Goal: Transaction & Acquisition: Purchase product/service

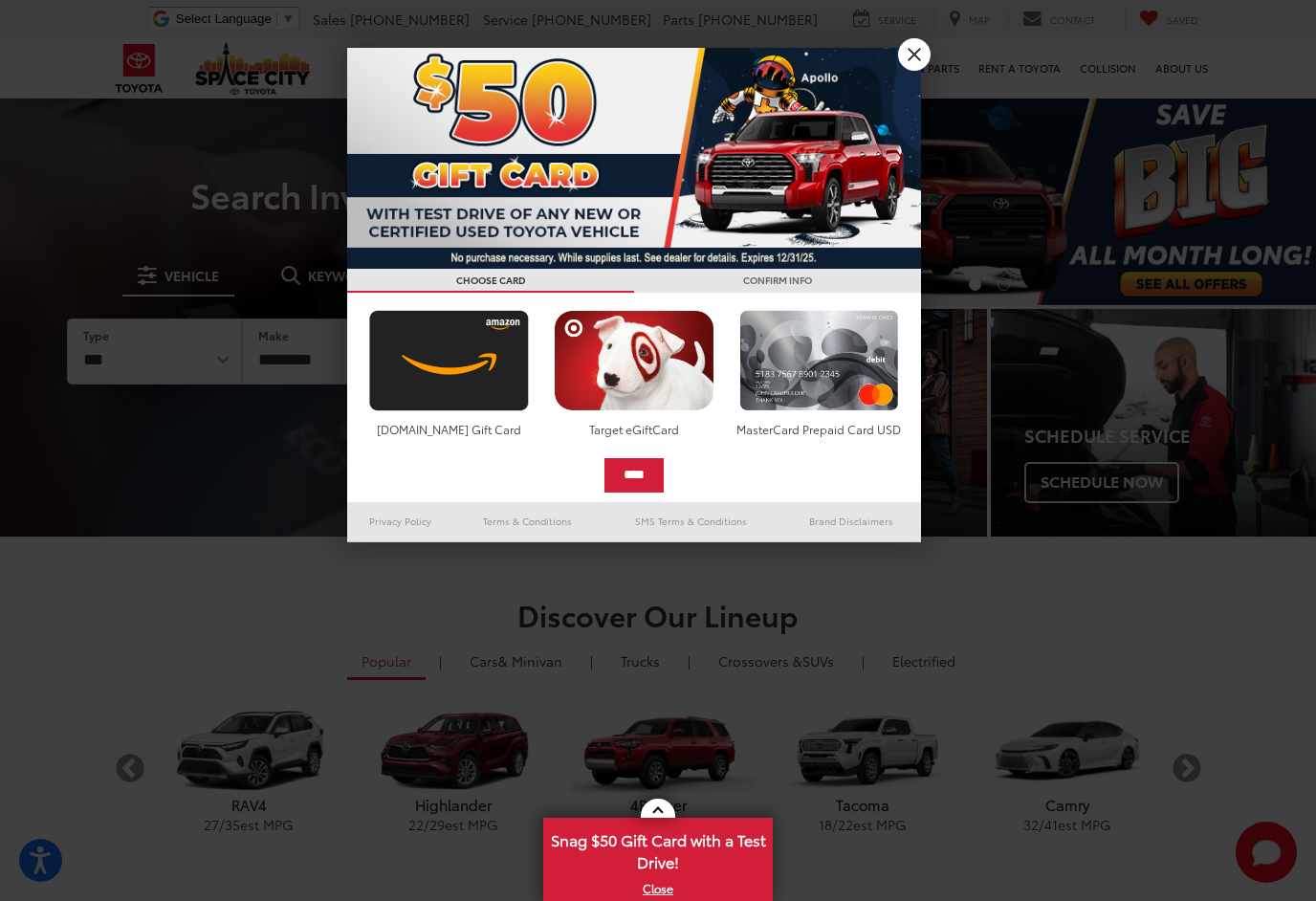
click at [913, 55] on link "X" at bounding box center [914, 55] width 33 height 33
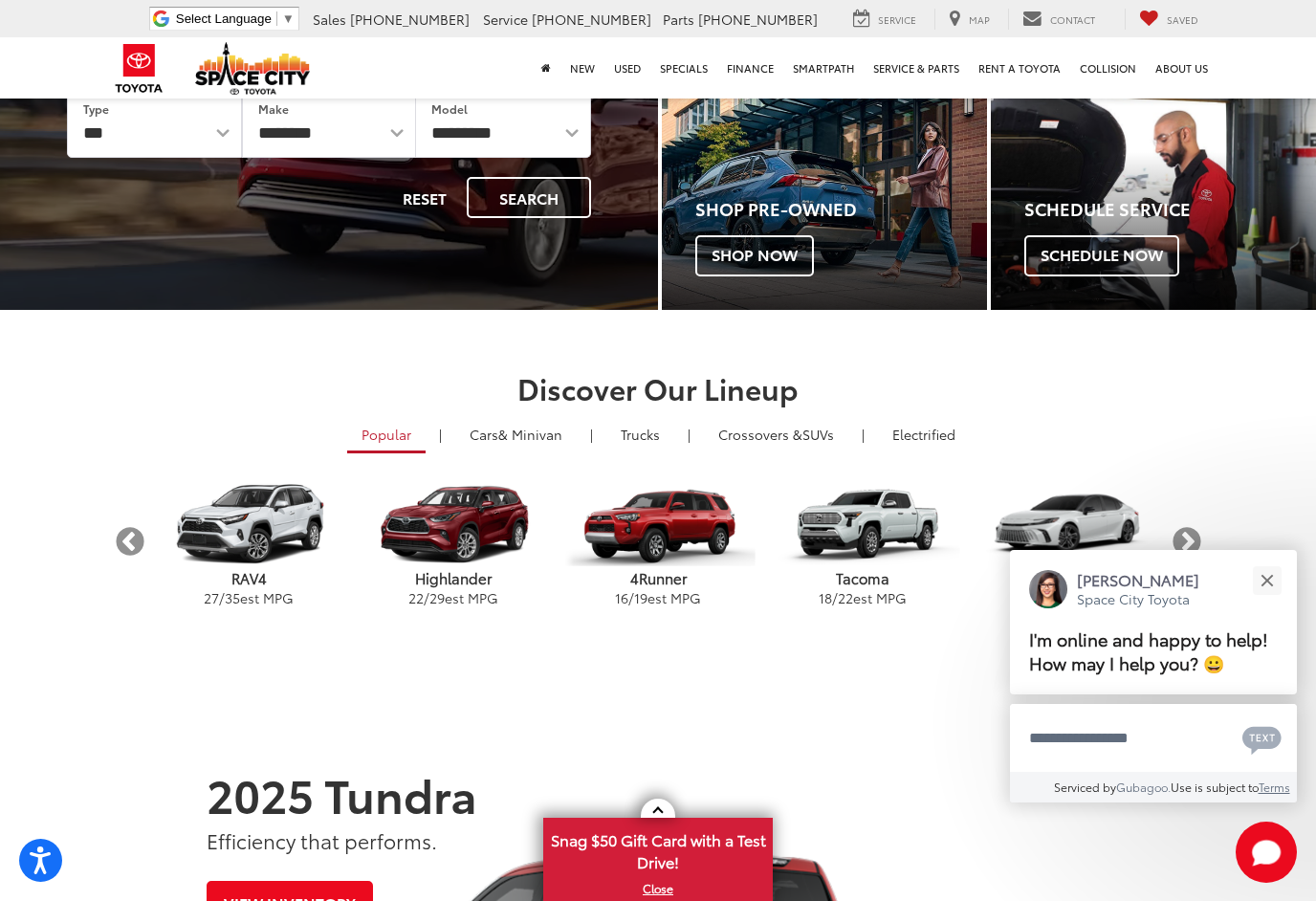
scroll to position [35, 0]
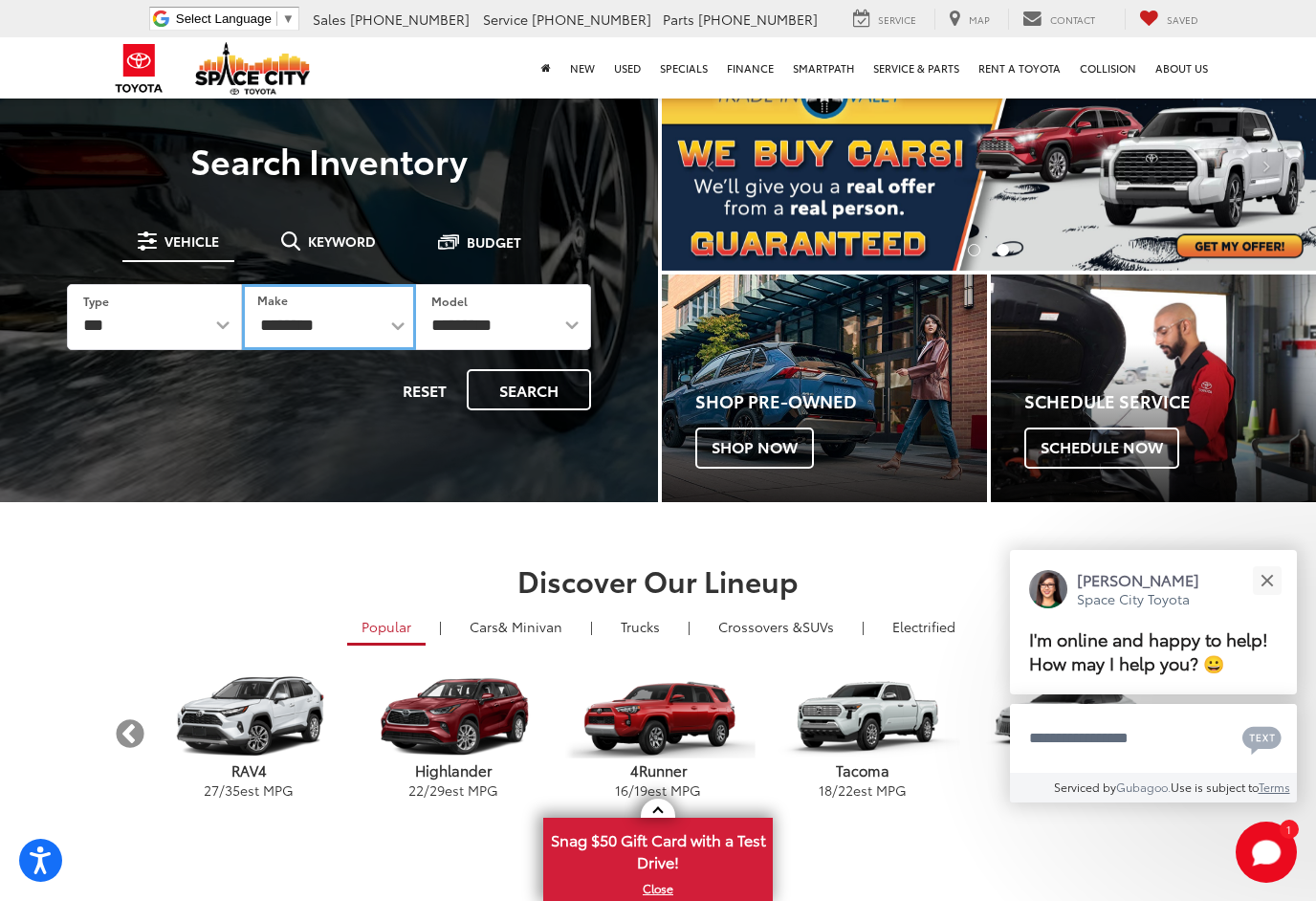
click at [374, 301] on select "**********" at bounding box center [329, 316] width 175 height 66
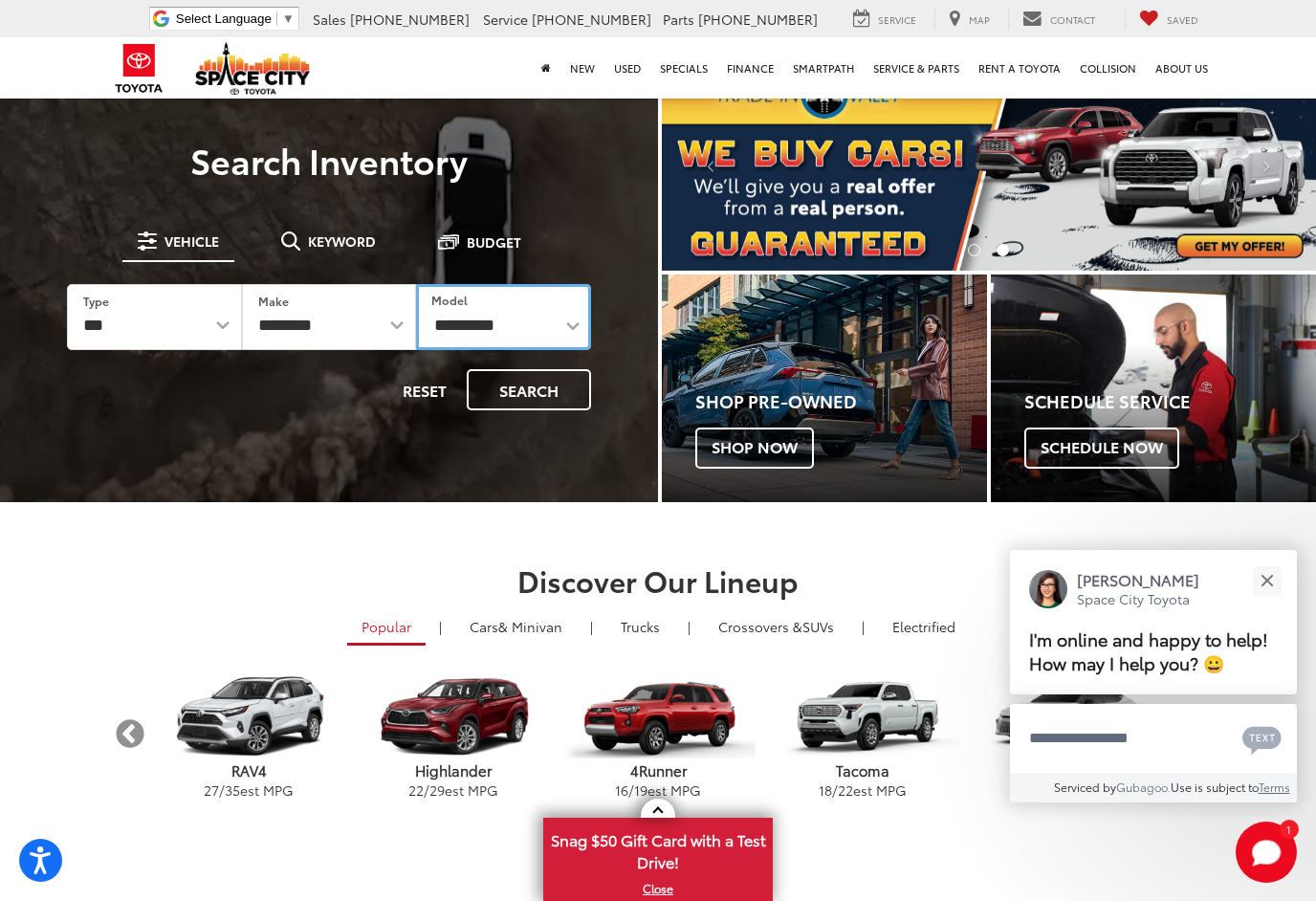
click at [562, 327] on select "**********" at bounding box center [503, 316] width 175 height 66
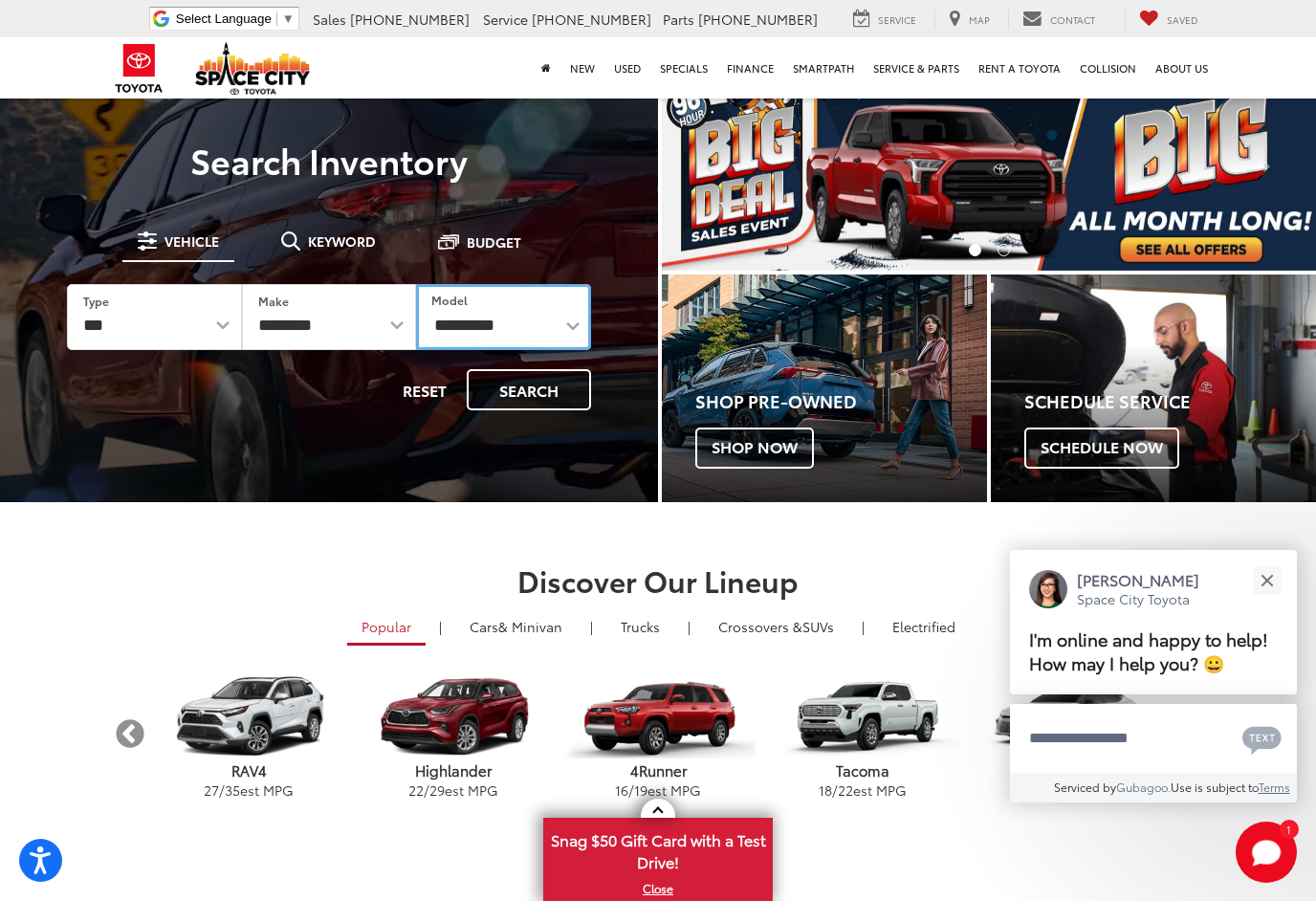
click at [558, 335] on select "**********" at bounding box center [503, 316] width 175 height 66
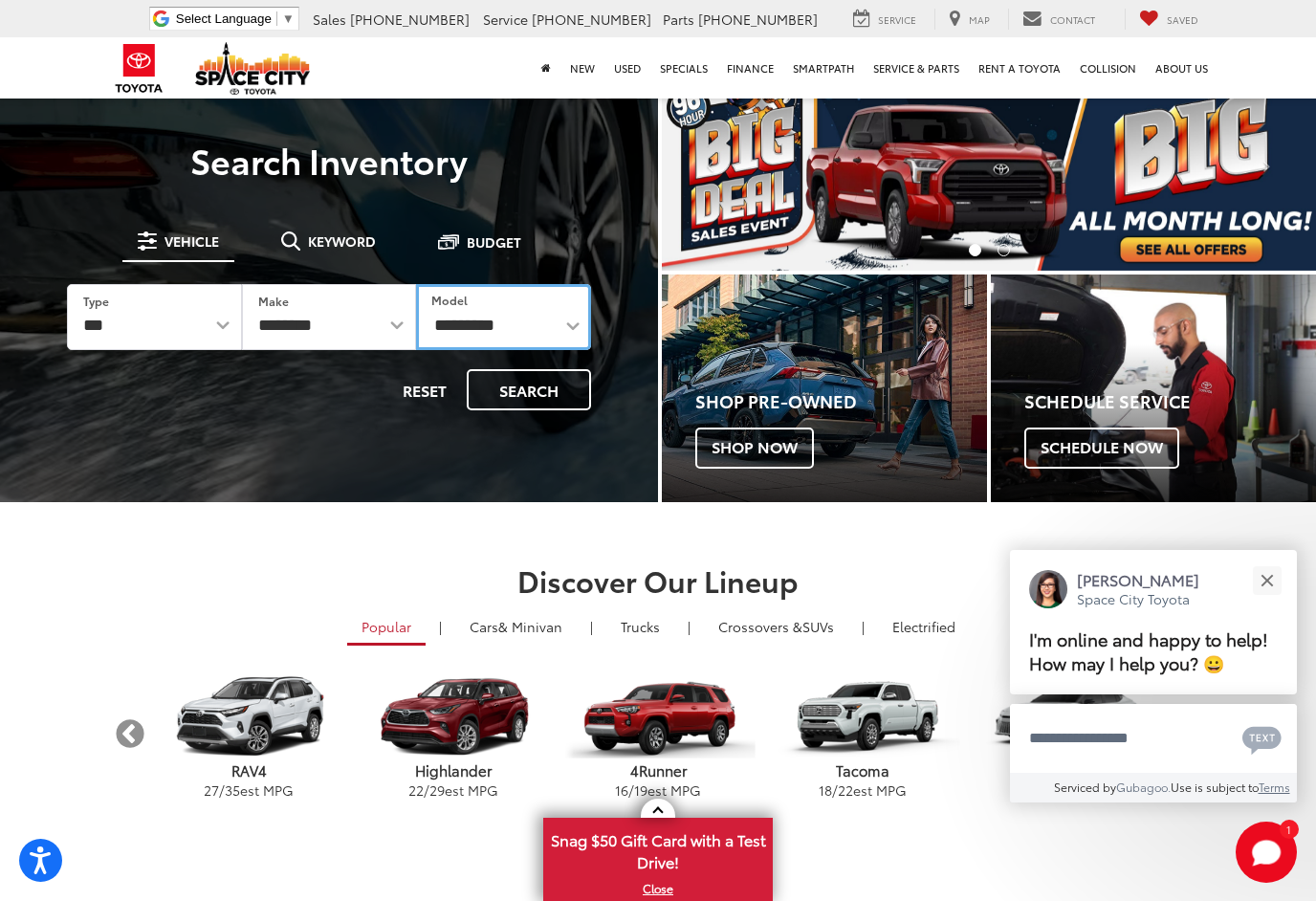
click at [569, 319] on select "**********" at bounding box center [503, 316] width 175 height 66
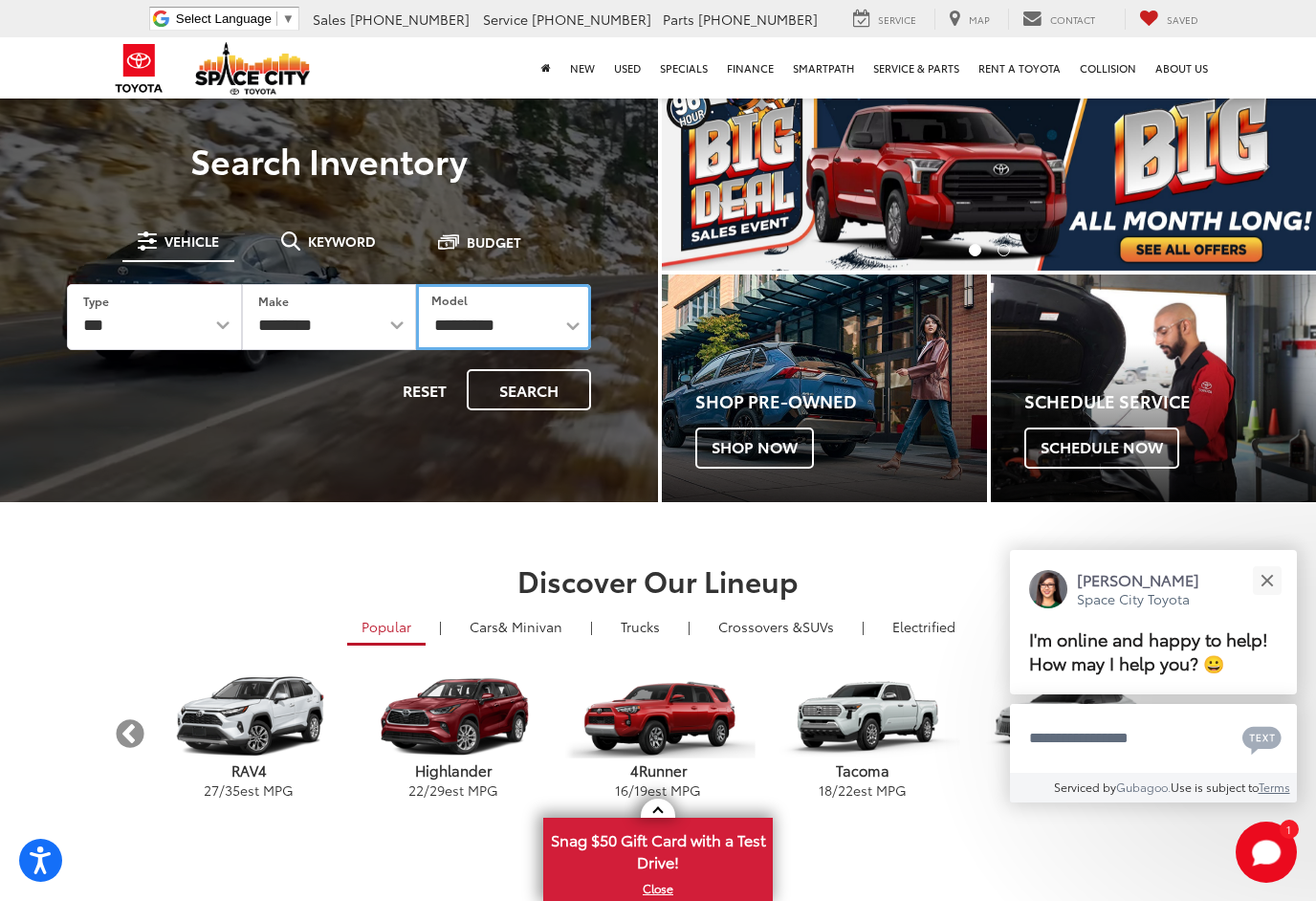
select select "******"
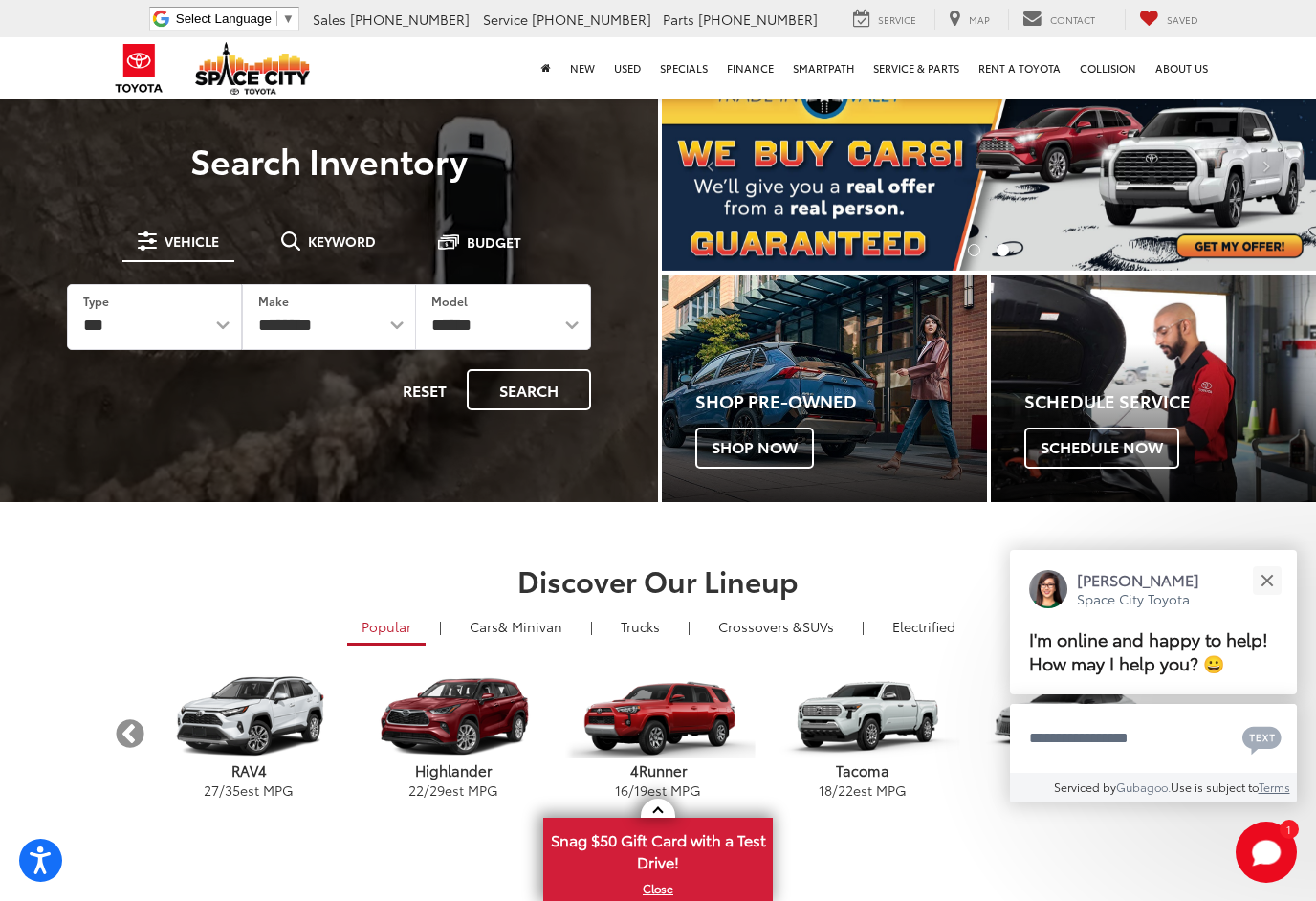
click at [1269, 560] on button "Close" at bounding box center [1266, 580] width 41 height 41
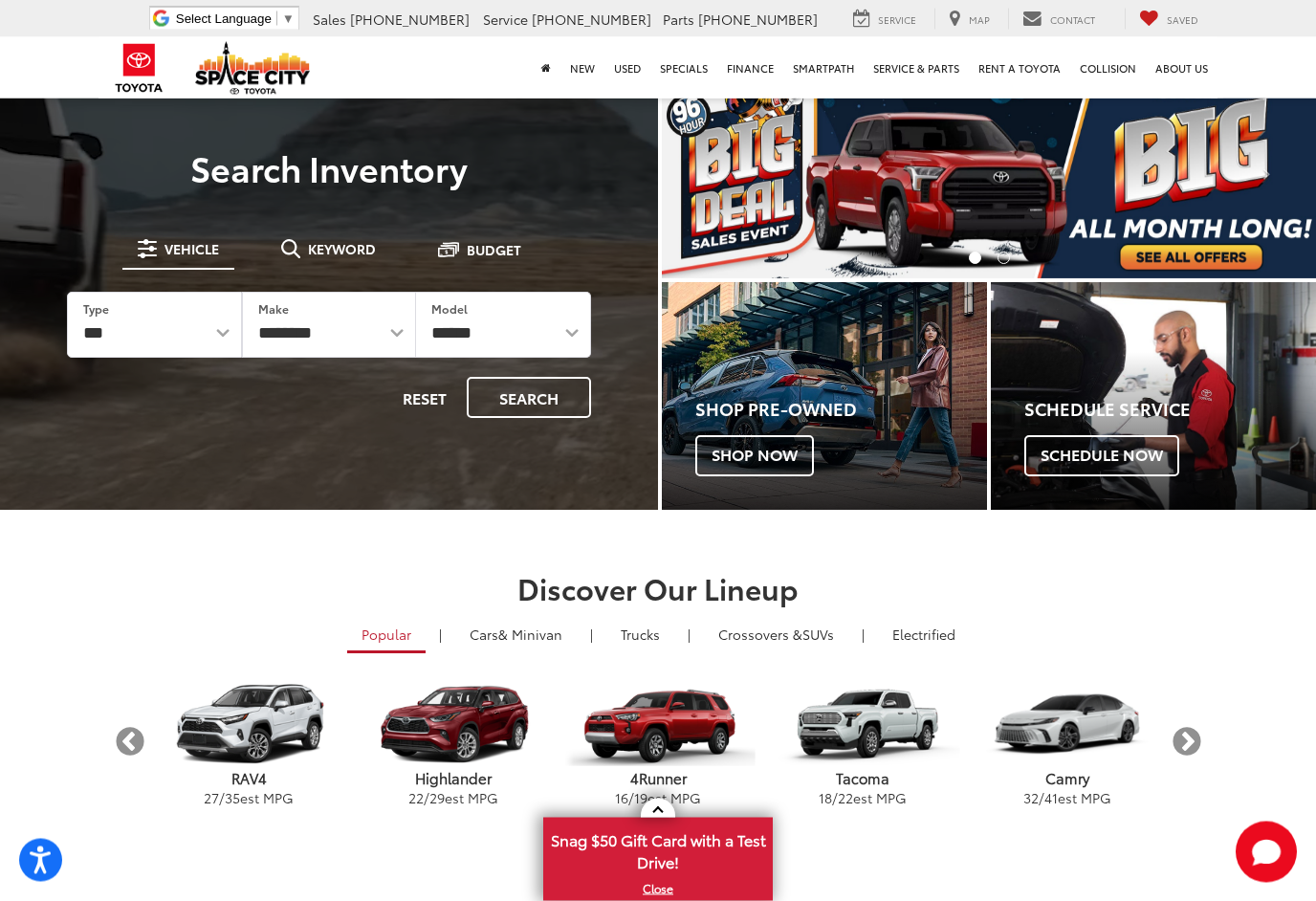
scroll to position [0, 0]
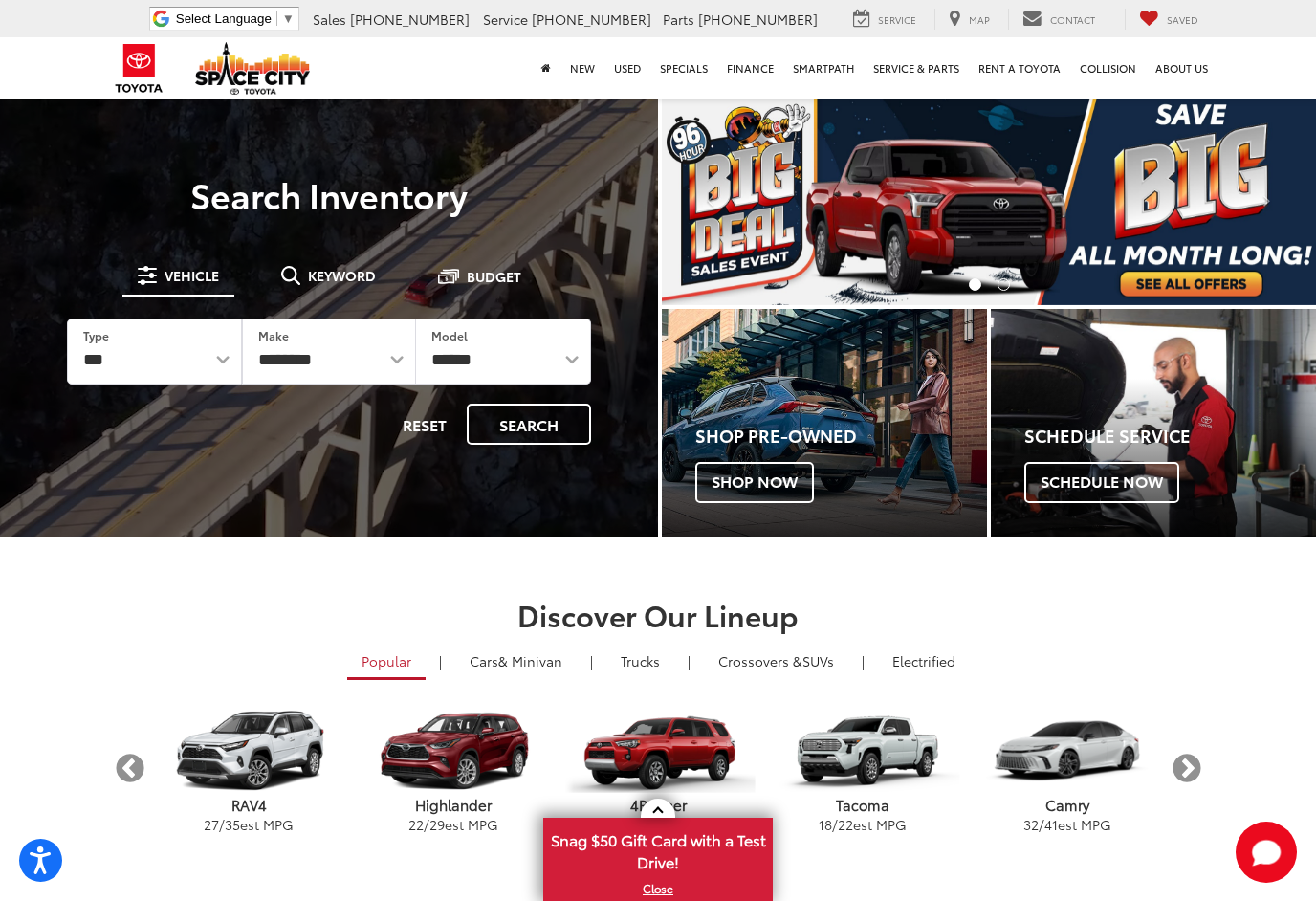
click at [555, 430] on button "Search" at bounding box center [529, 424] width 125 height 41
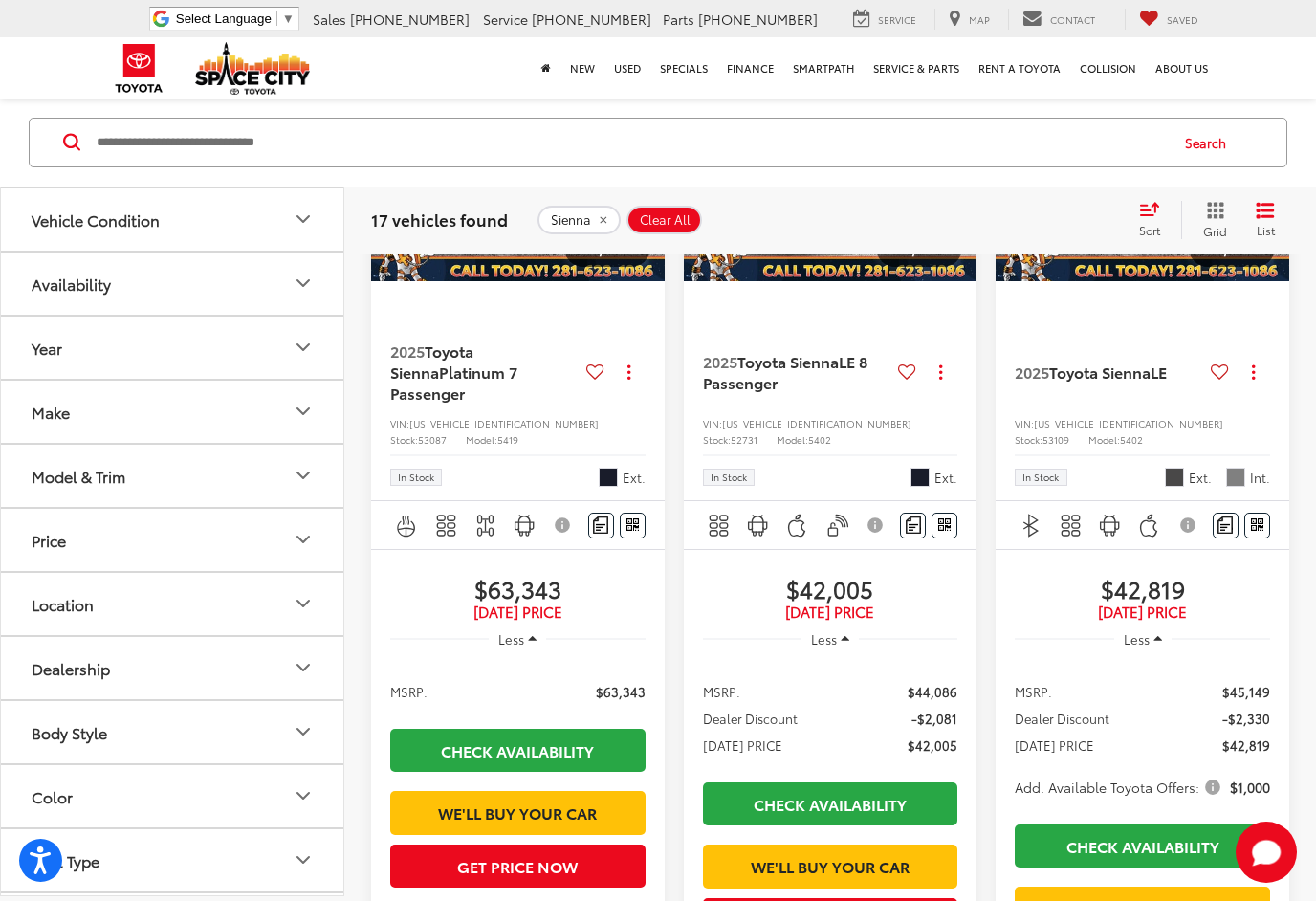
scroll to position [2712, 0]
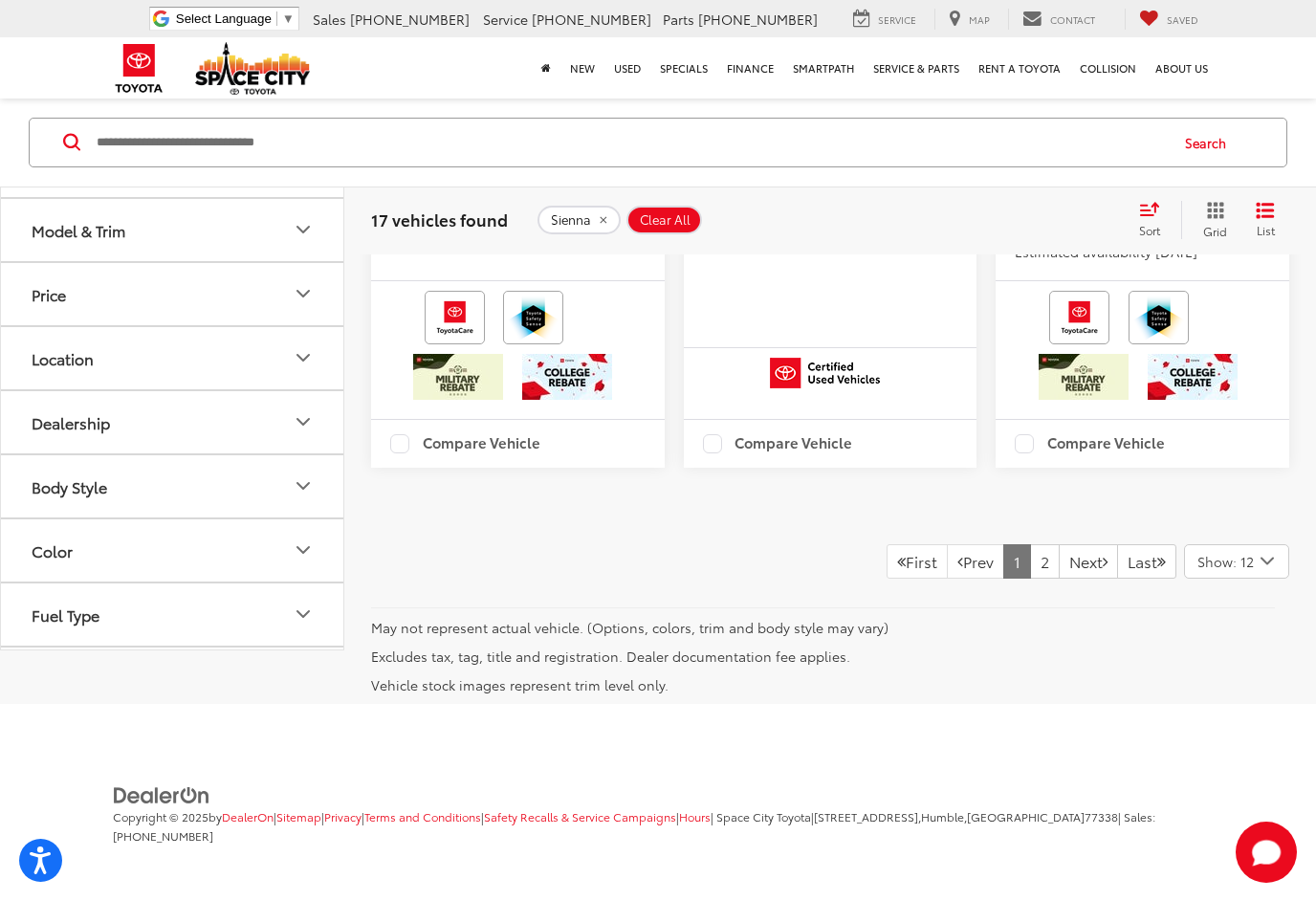
click at [1070, 579] on link "Next" at bounding box center [1088, 562] width 59 height 35
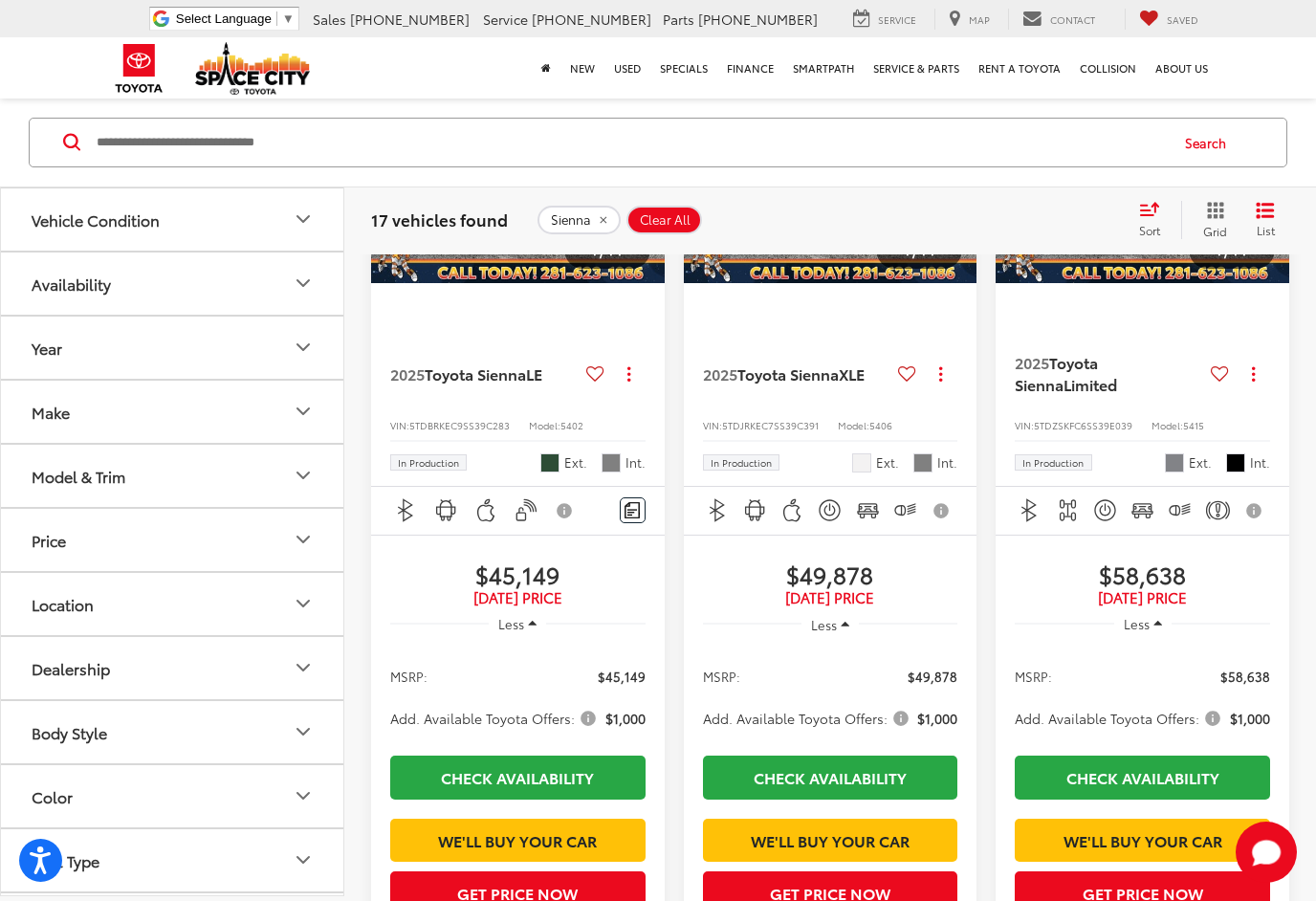
scroll to position [473, 0]
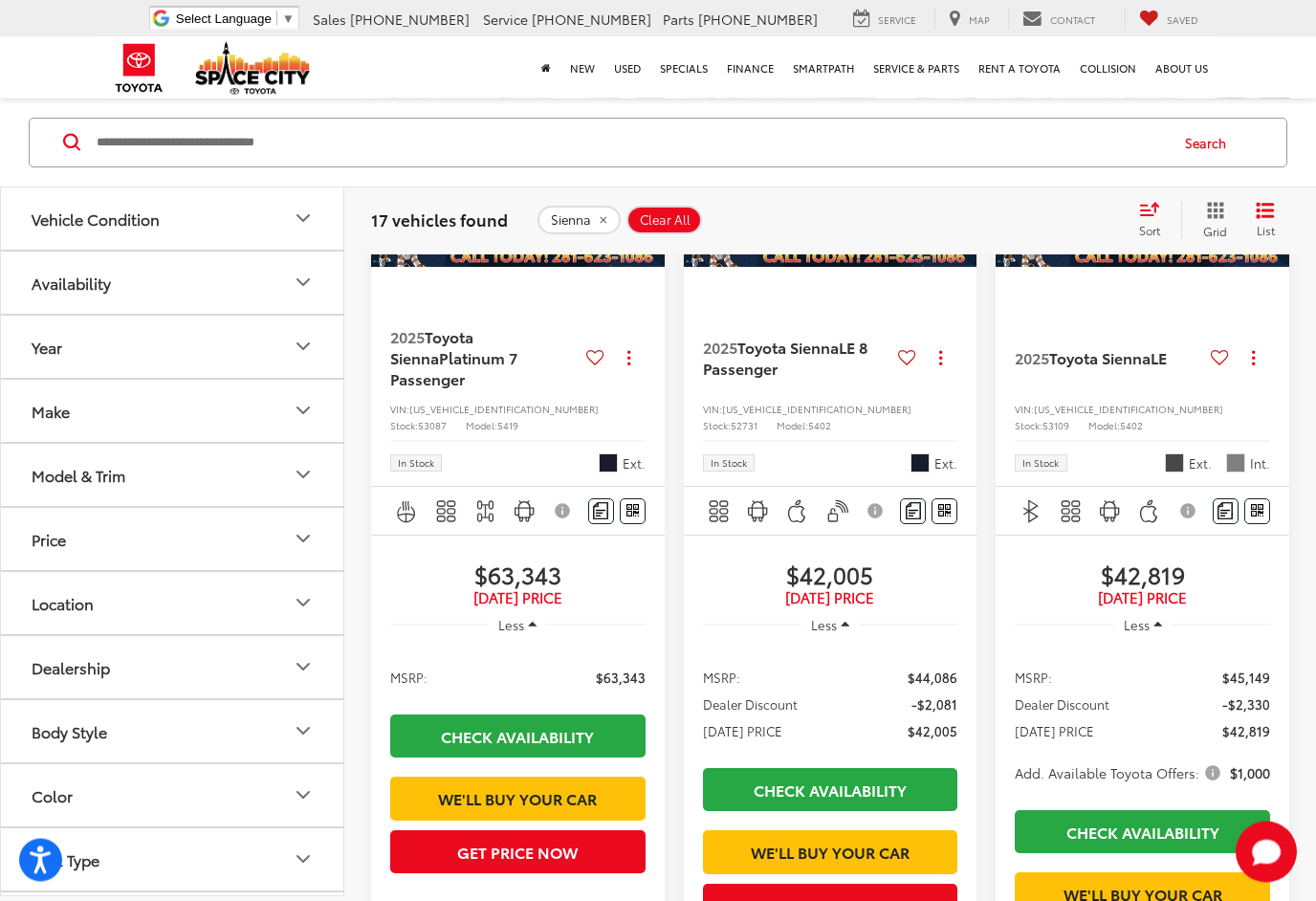
scroll to position [2625, 0]
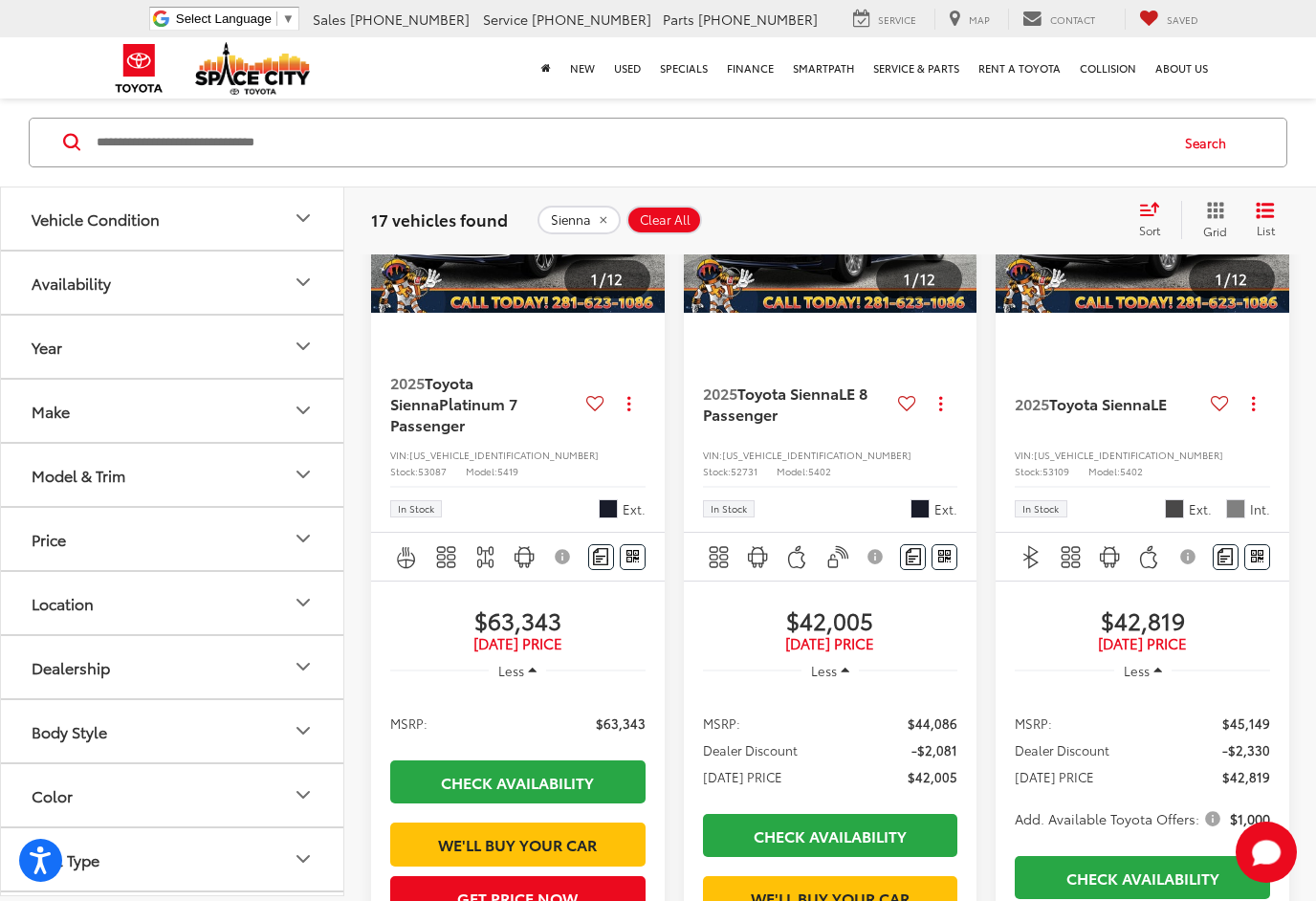
click at [577, 313] on img "2025 Toyota Sienna Platinum 7 Passenger 0" at bounding box center [518, 202] width 296 height 221
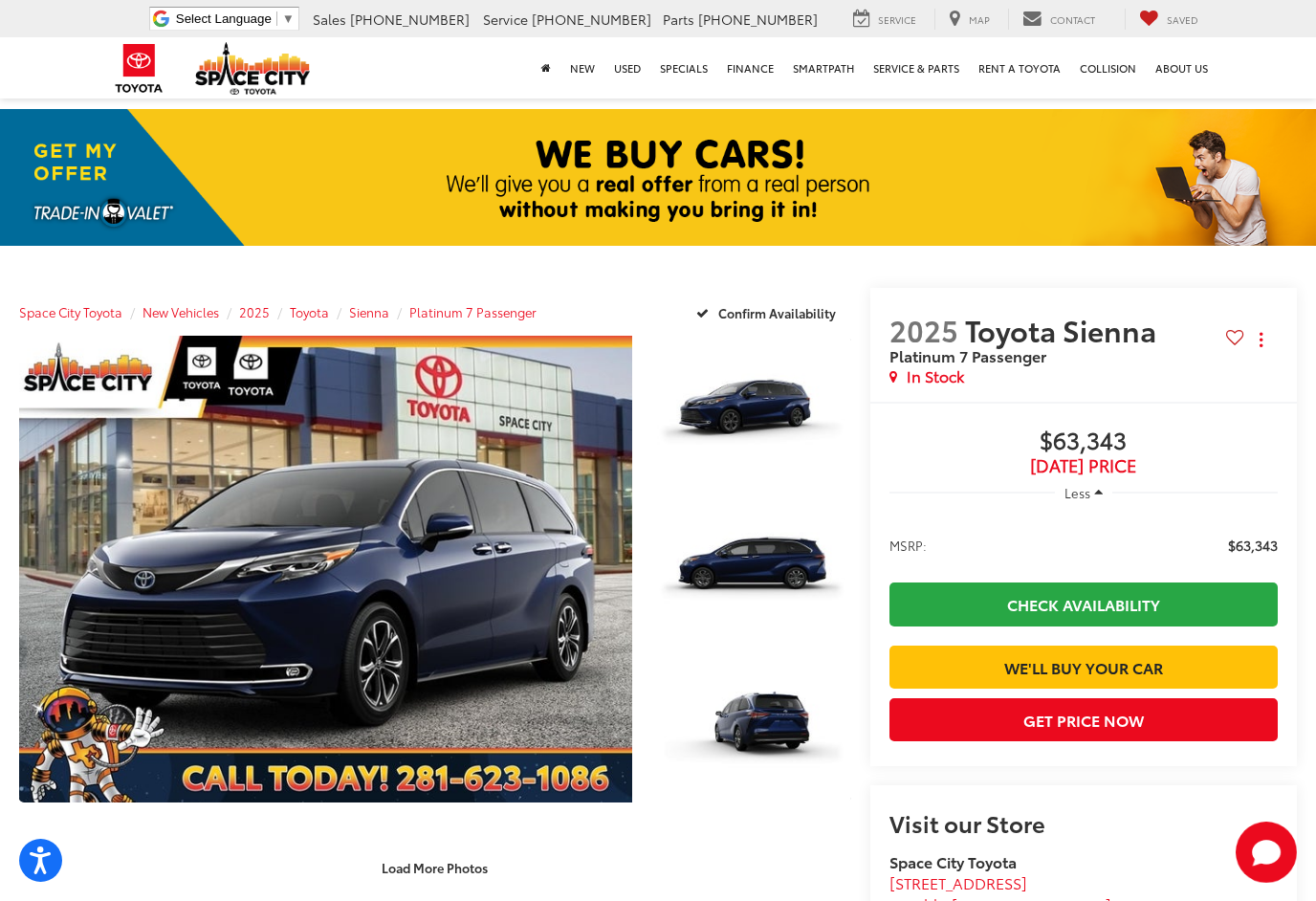
click at [450, 545] on link "Expand Photo 0" at bounding box center [326, 568] width 613 height 466
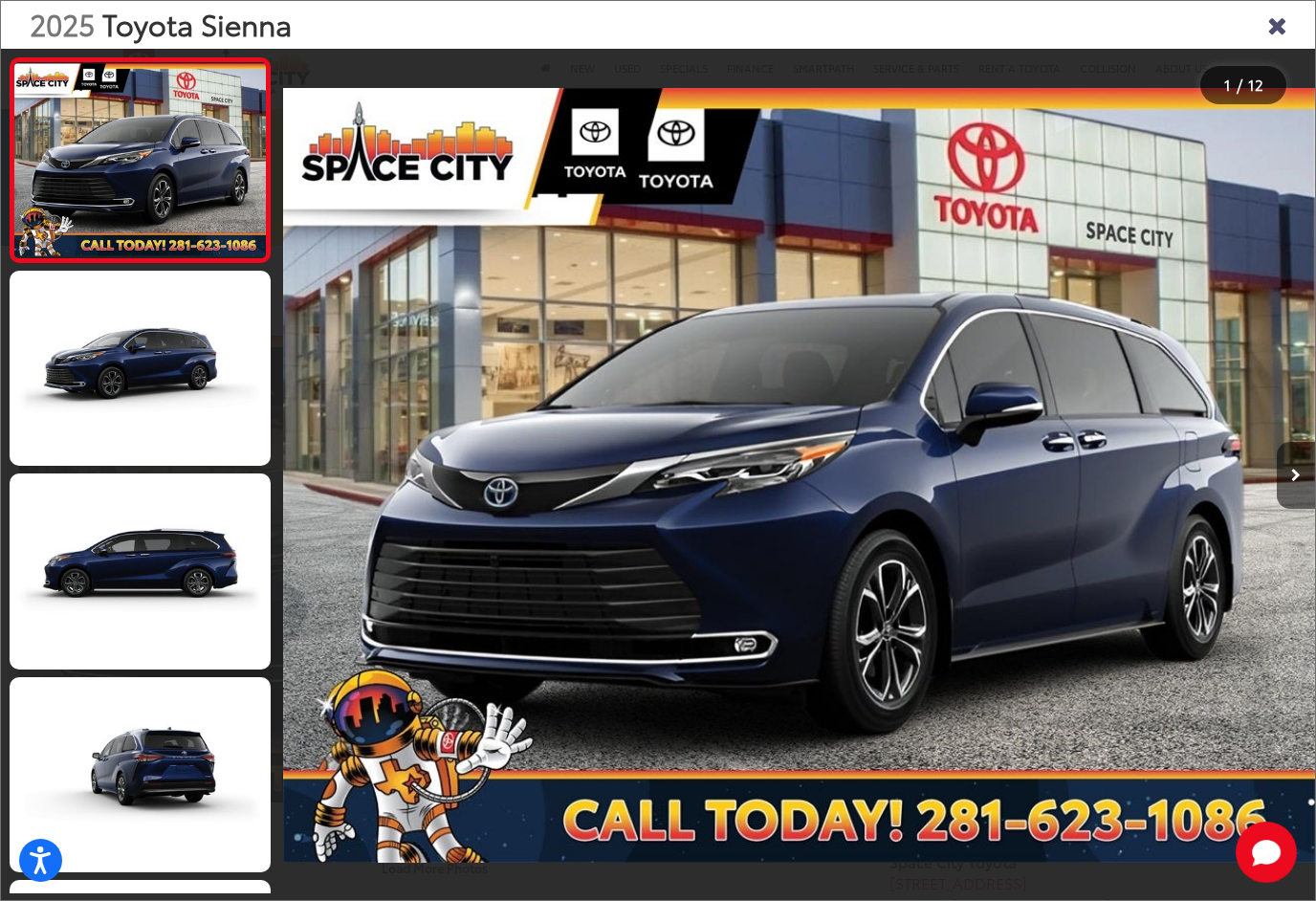
click at [1289, 495] on button "Next image" at bounding box center [1296, 475] width 38 height 67
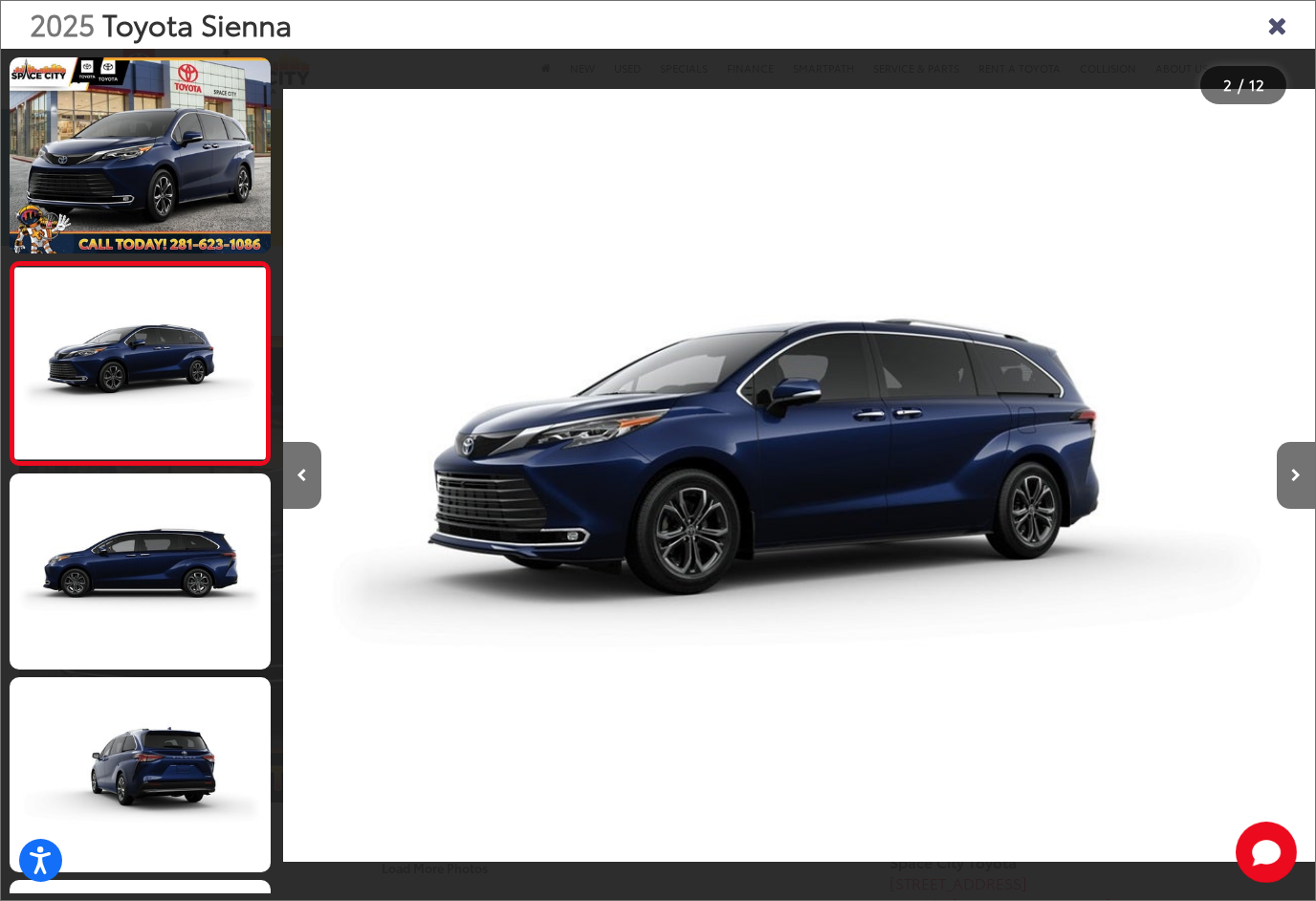
click at [1291, 482] on icon "Next image" at bounding box center [1296, 475] width 10 height 13
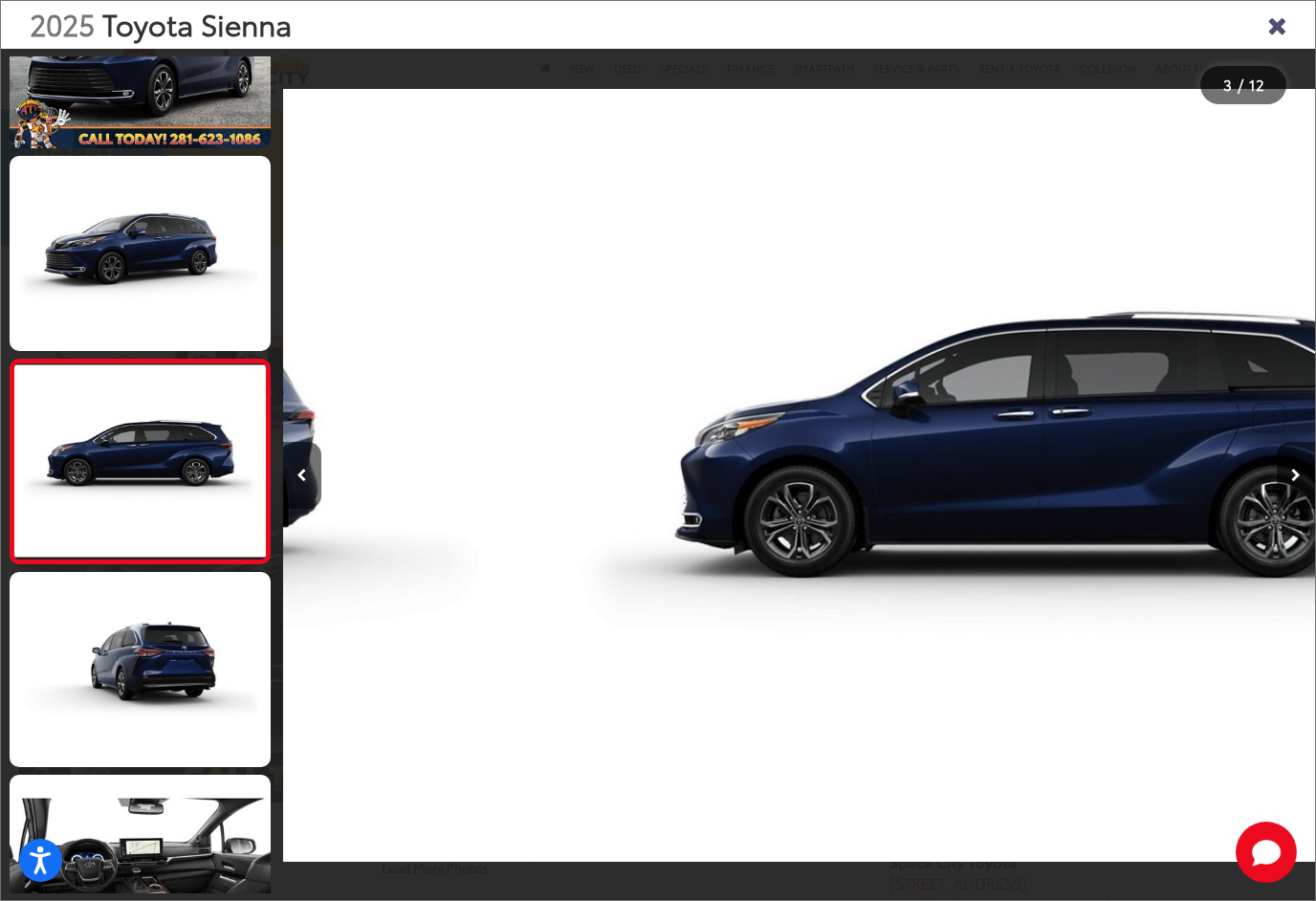
scroll to position [147, 0]
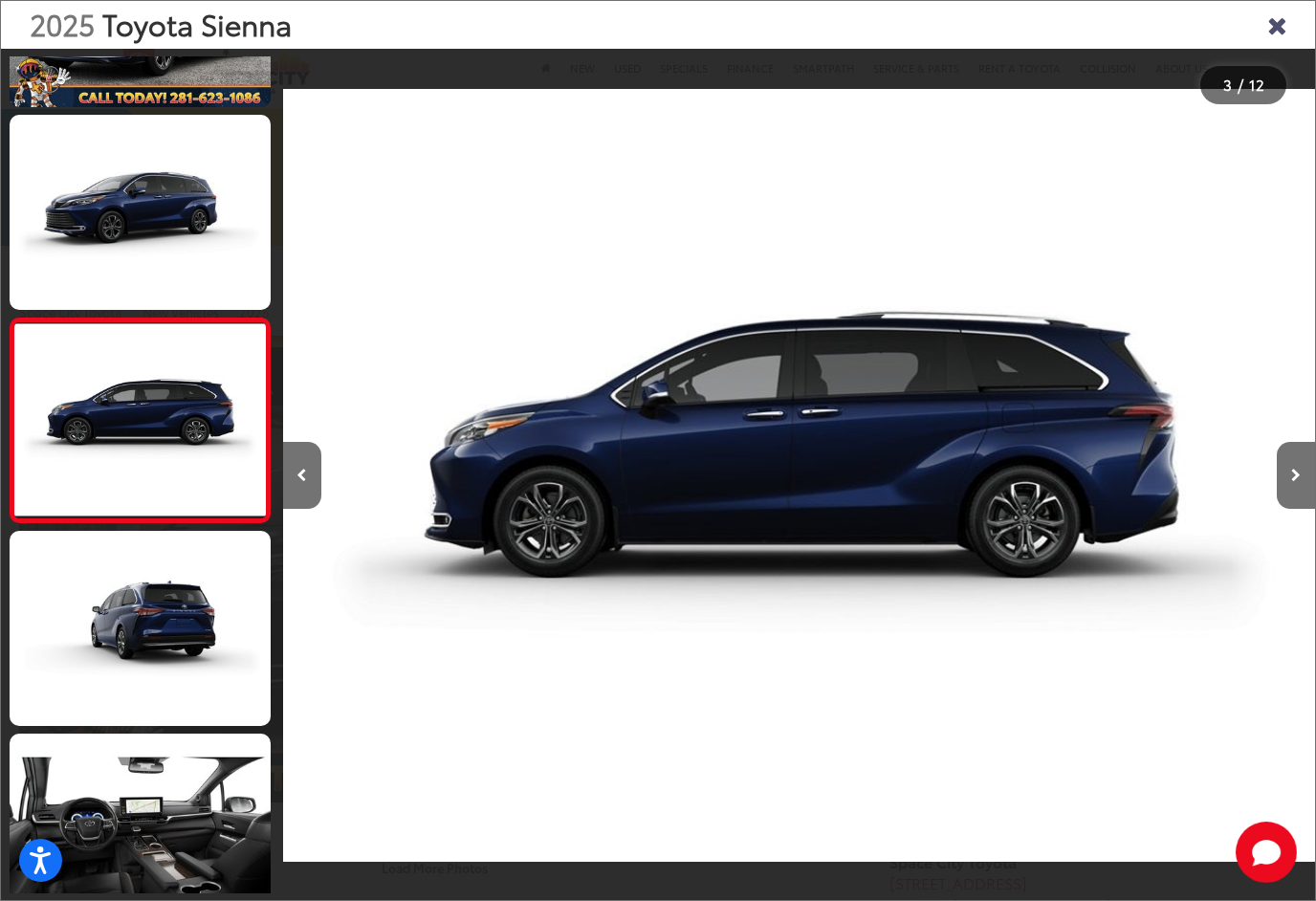
click at [1293, 482] on icon "Next image" at bounding box center [1296, 475] width 10 height 13
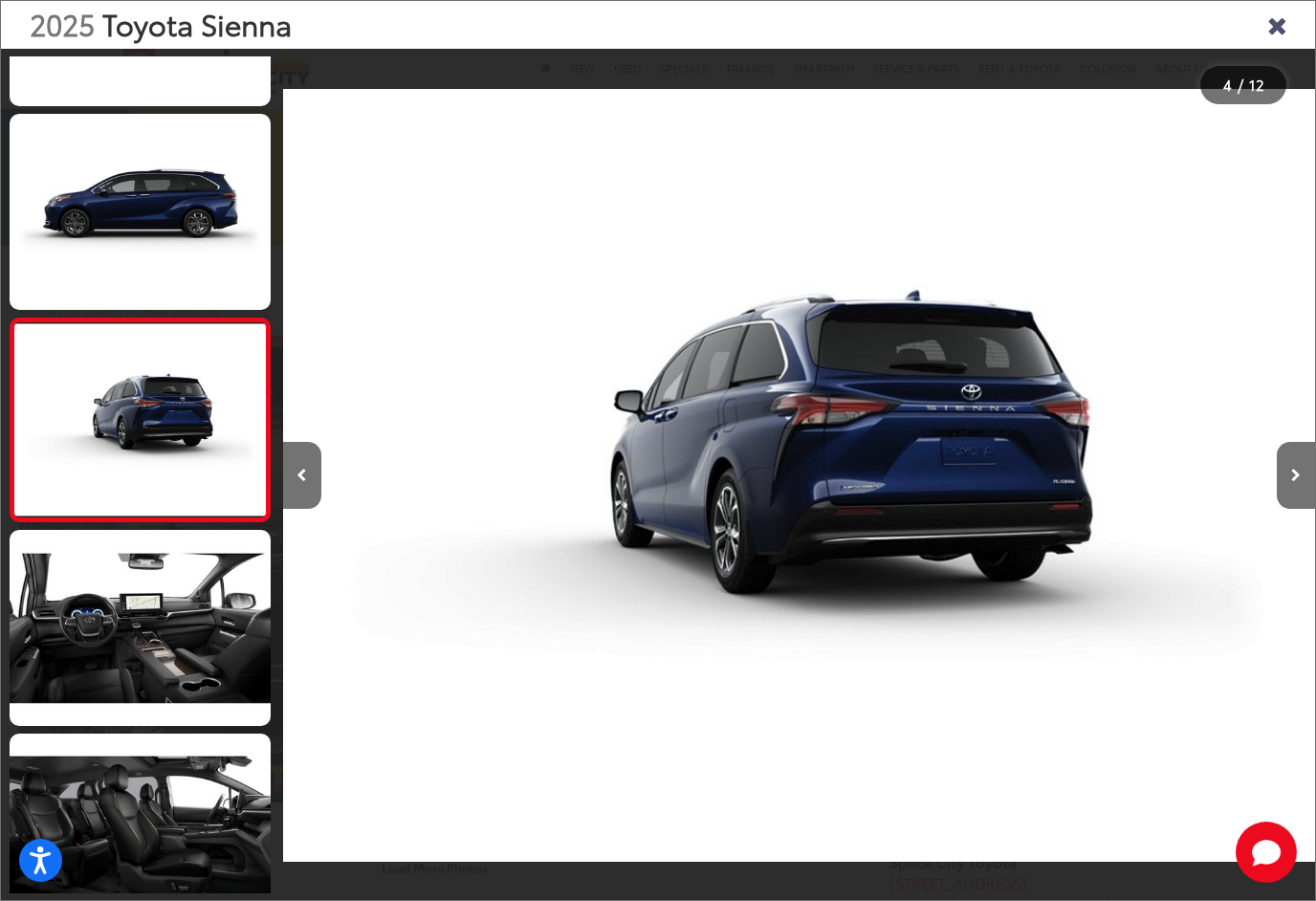
scroll to position [350, 0]
click at [1296, 482] on icon "Next image" at bounding box center [1296, 475] width 10 height 13
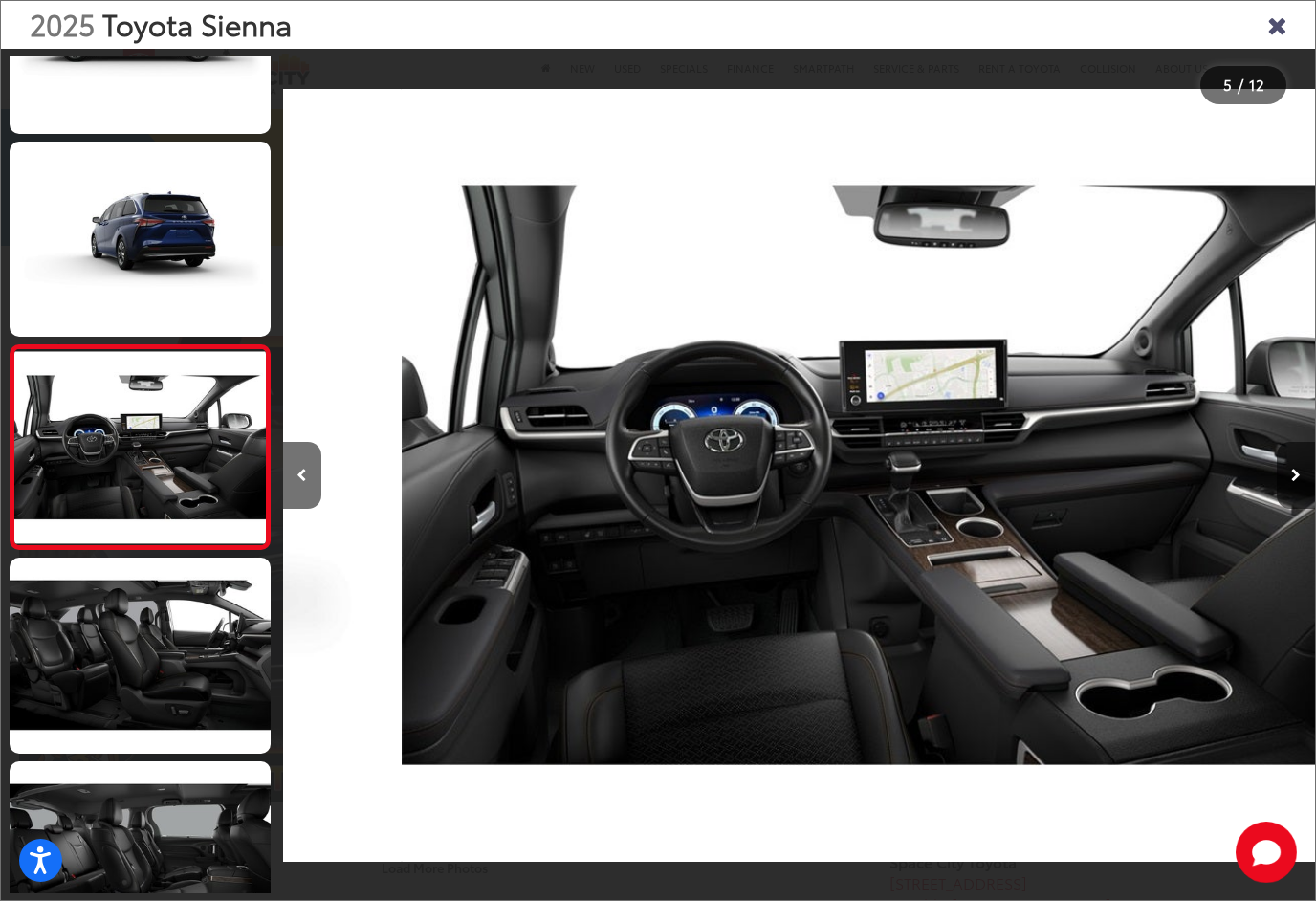
scroll to position [553, 0]
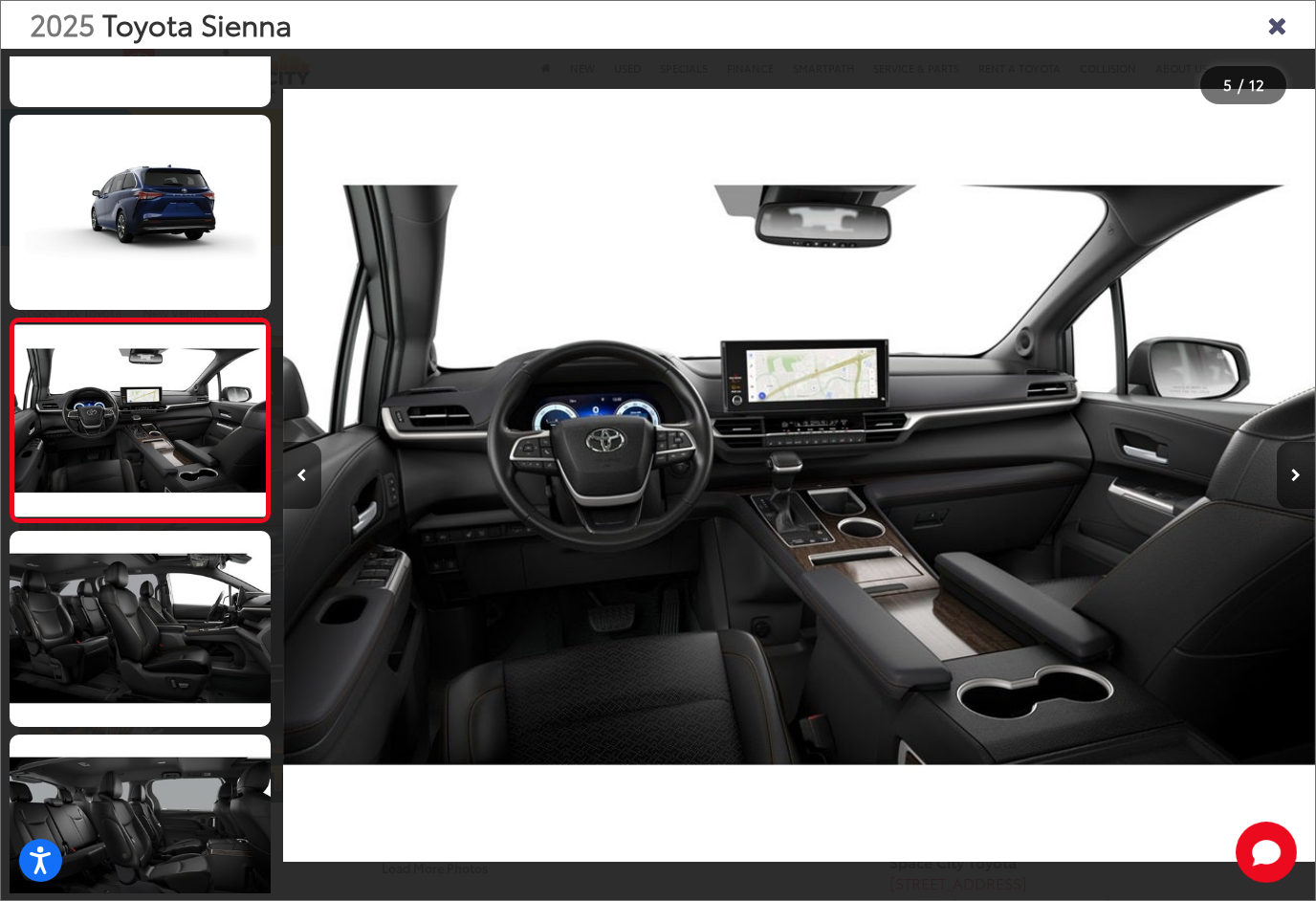
click at [1303, 497] on button "Next image" at bounding box center [1296, 475] width 38 height 67
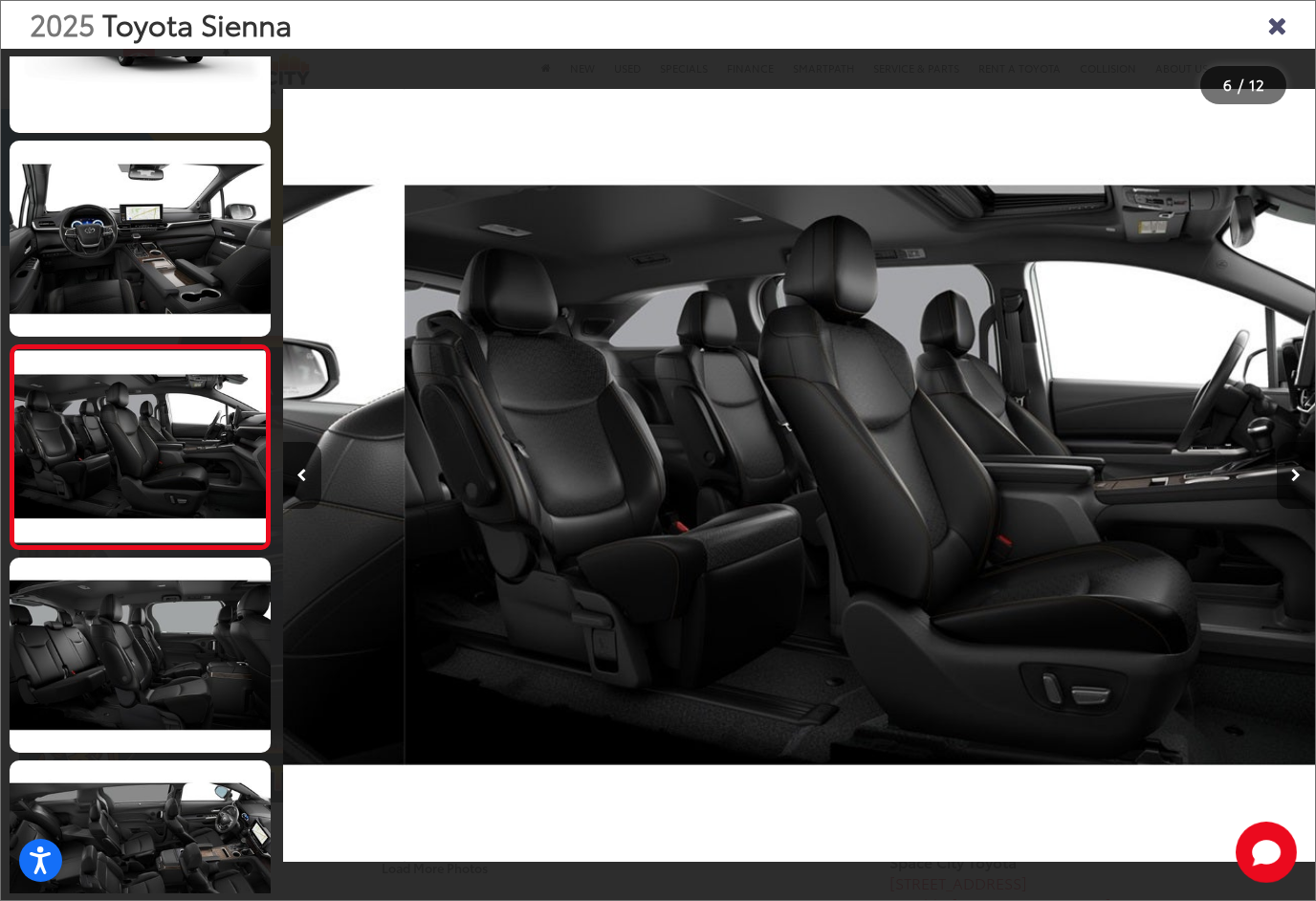
scroll to position [756, 0]
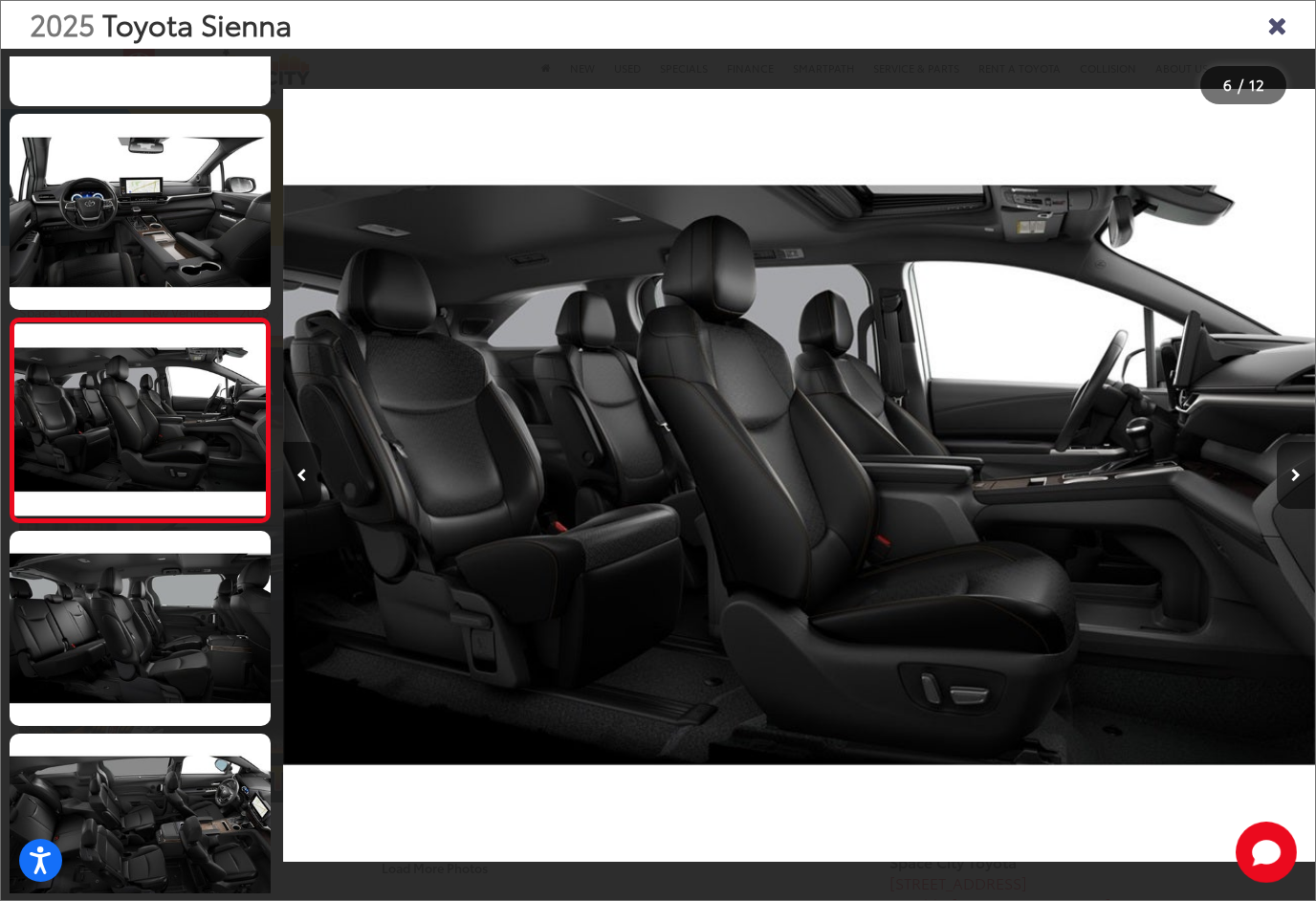
click at [1293, 502] on button "Next image" at bounding box center [1296, 475] width 38 height 67
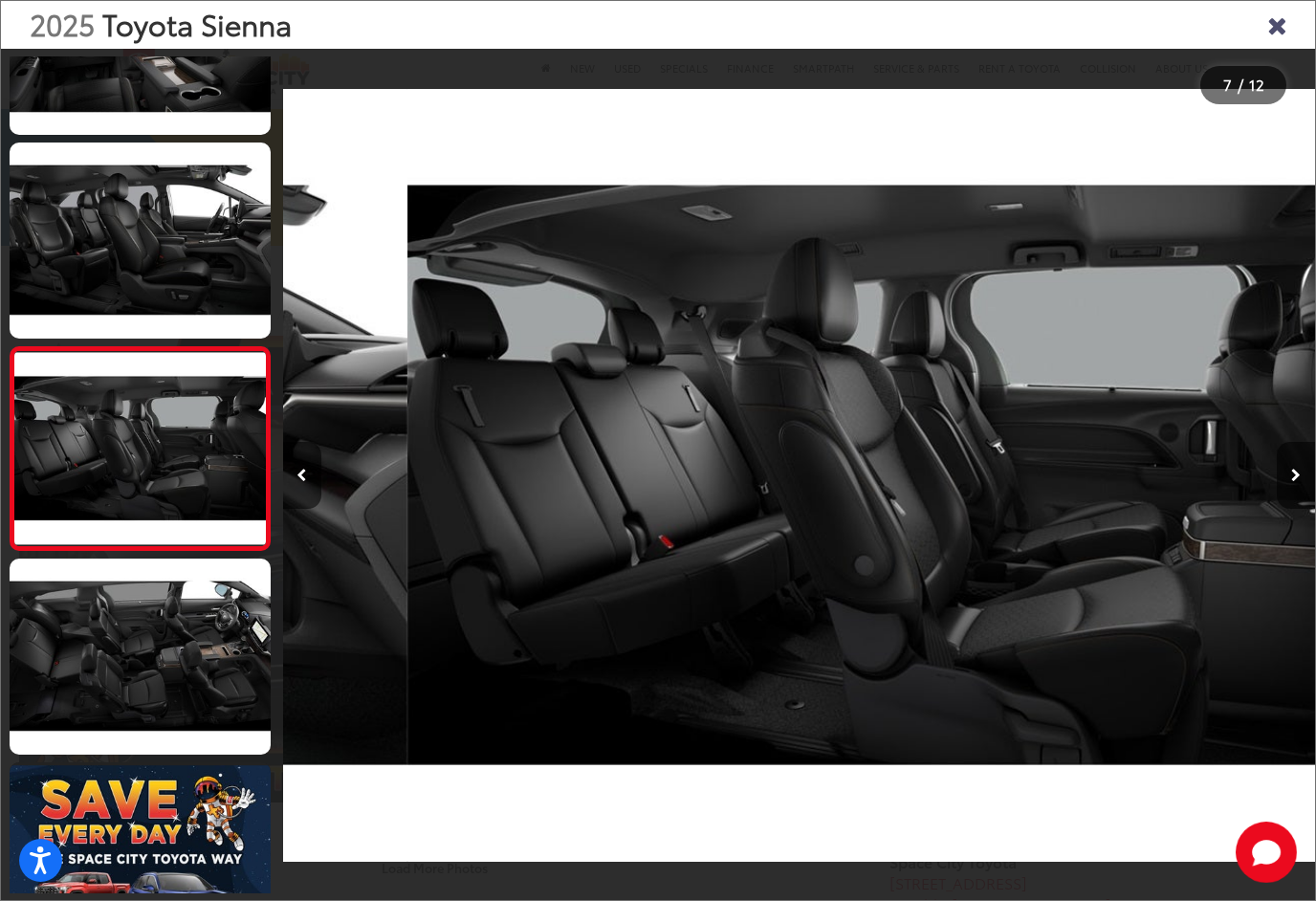
scroll to position [960, 0]
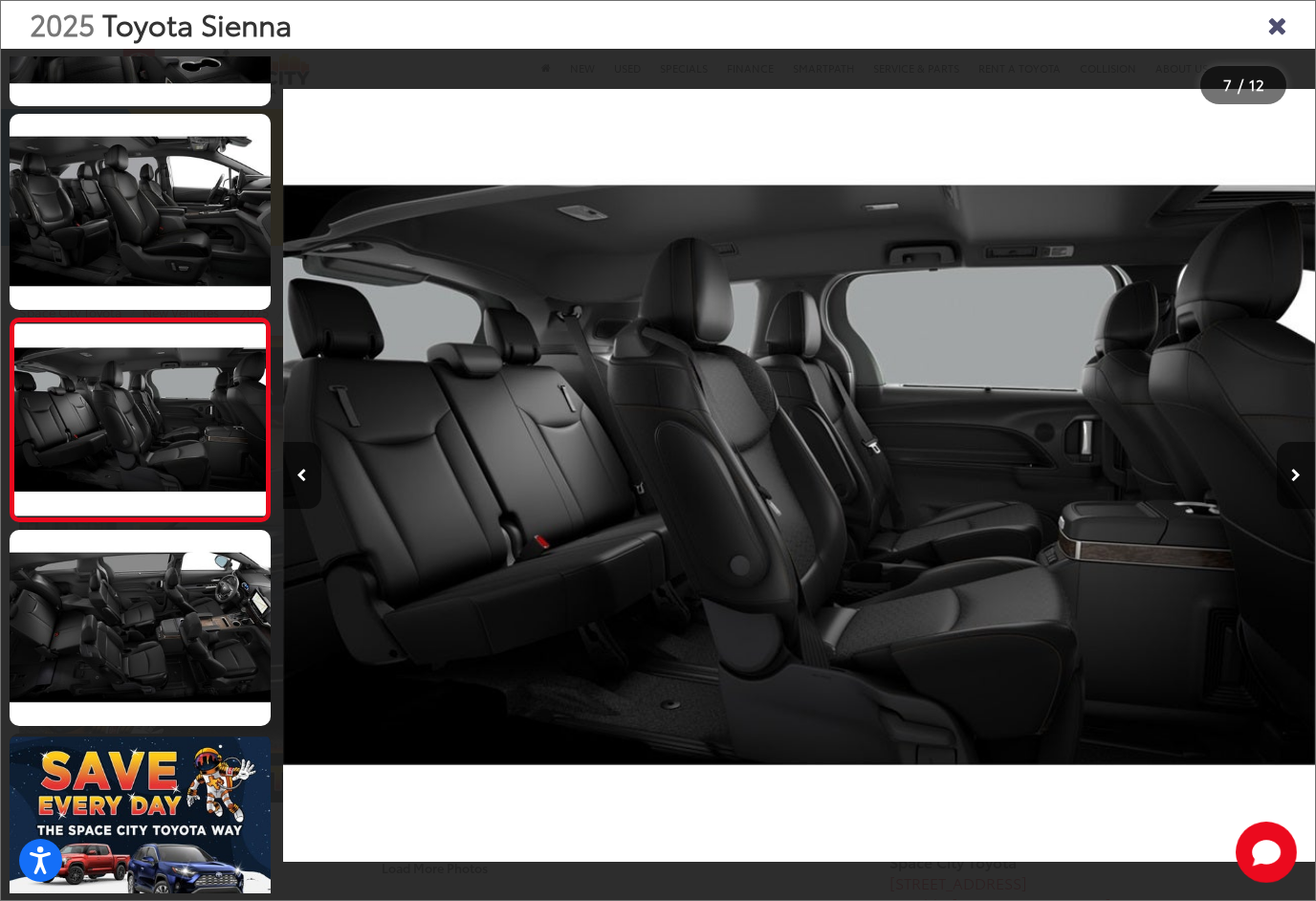
click at [1290, 506] on button "Next image" at bounding box center [1296, 475] width 38 height 67
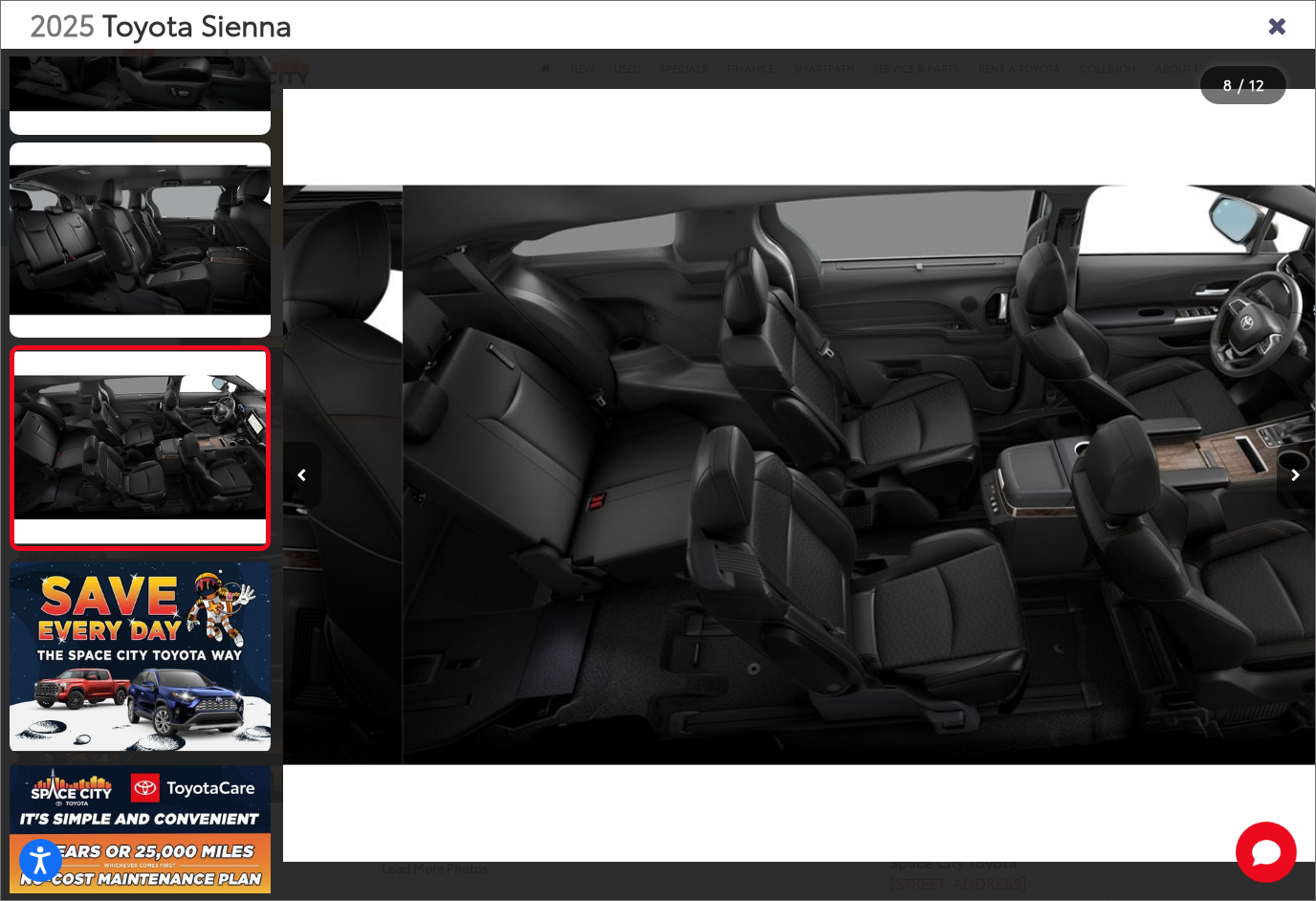
scroll to position [1163, 0]
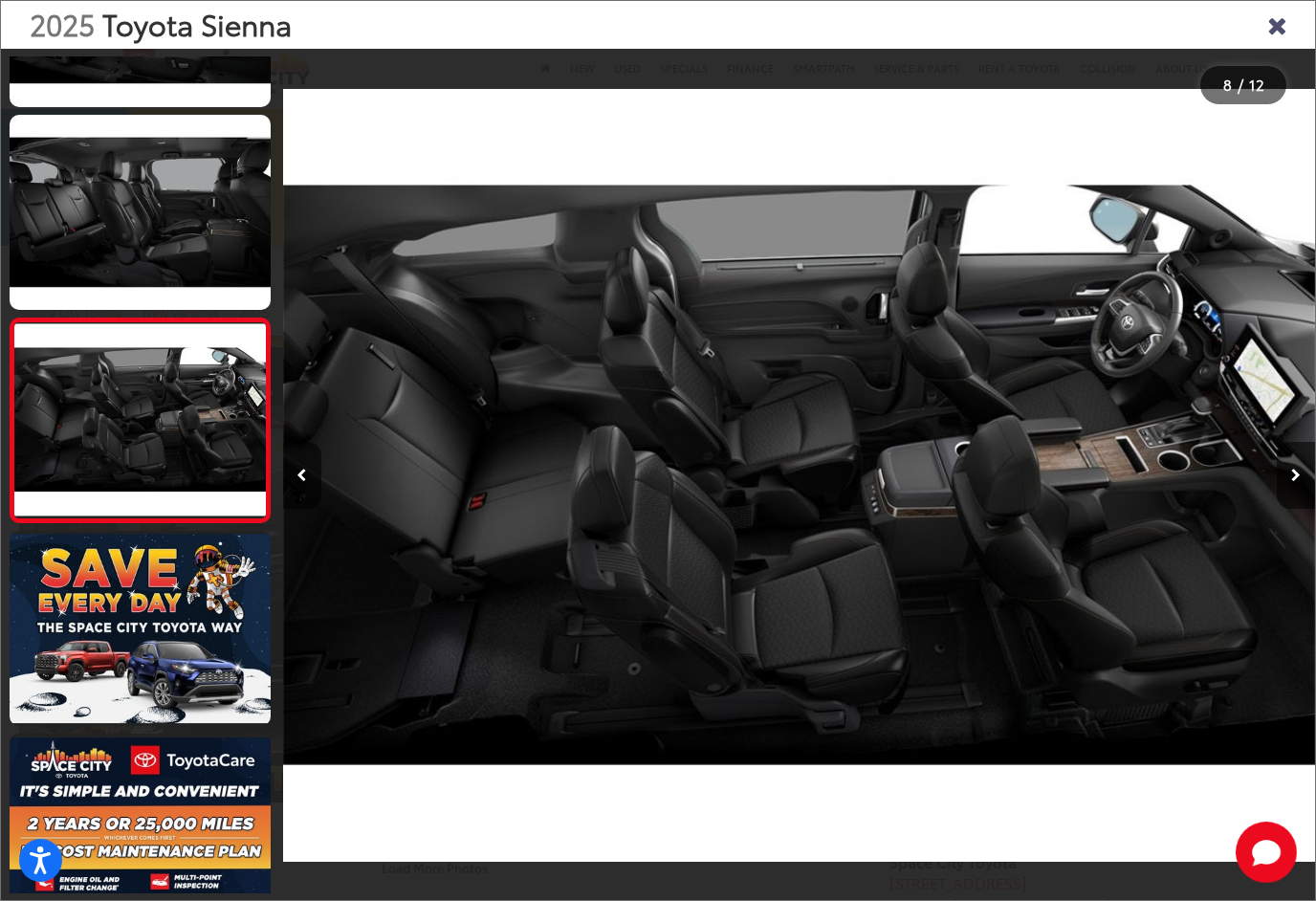
click at [1296, 482] on icon "Next image" at bounding box center [1296, 475] width 10 height 13
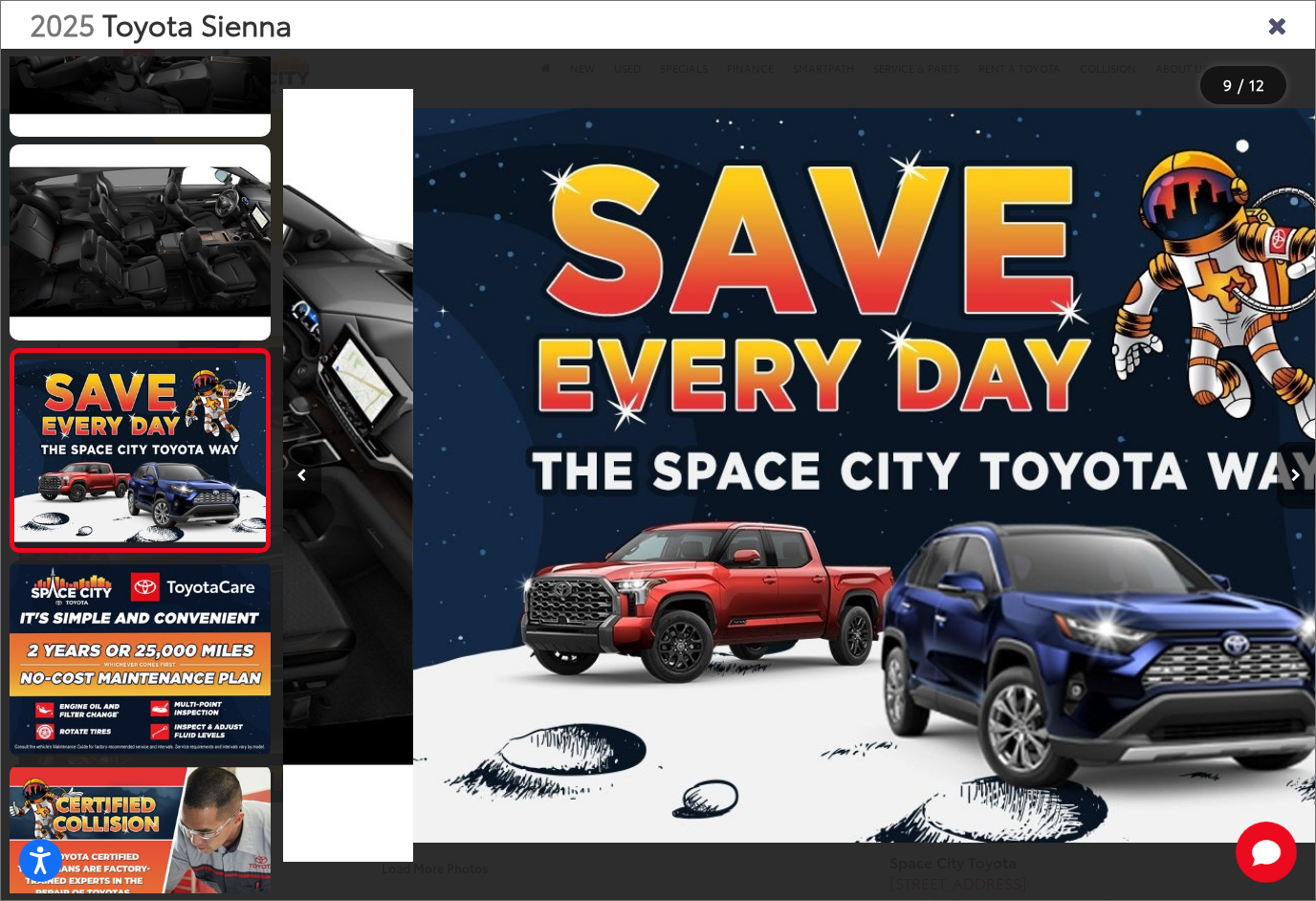
scroll to position [1367, 0]
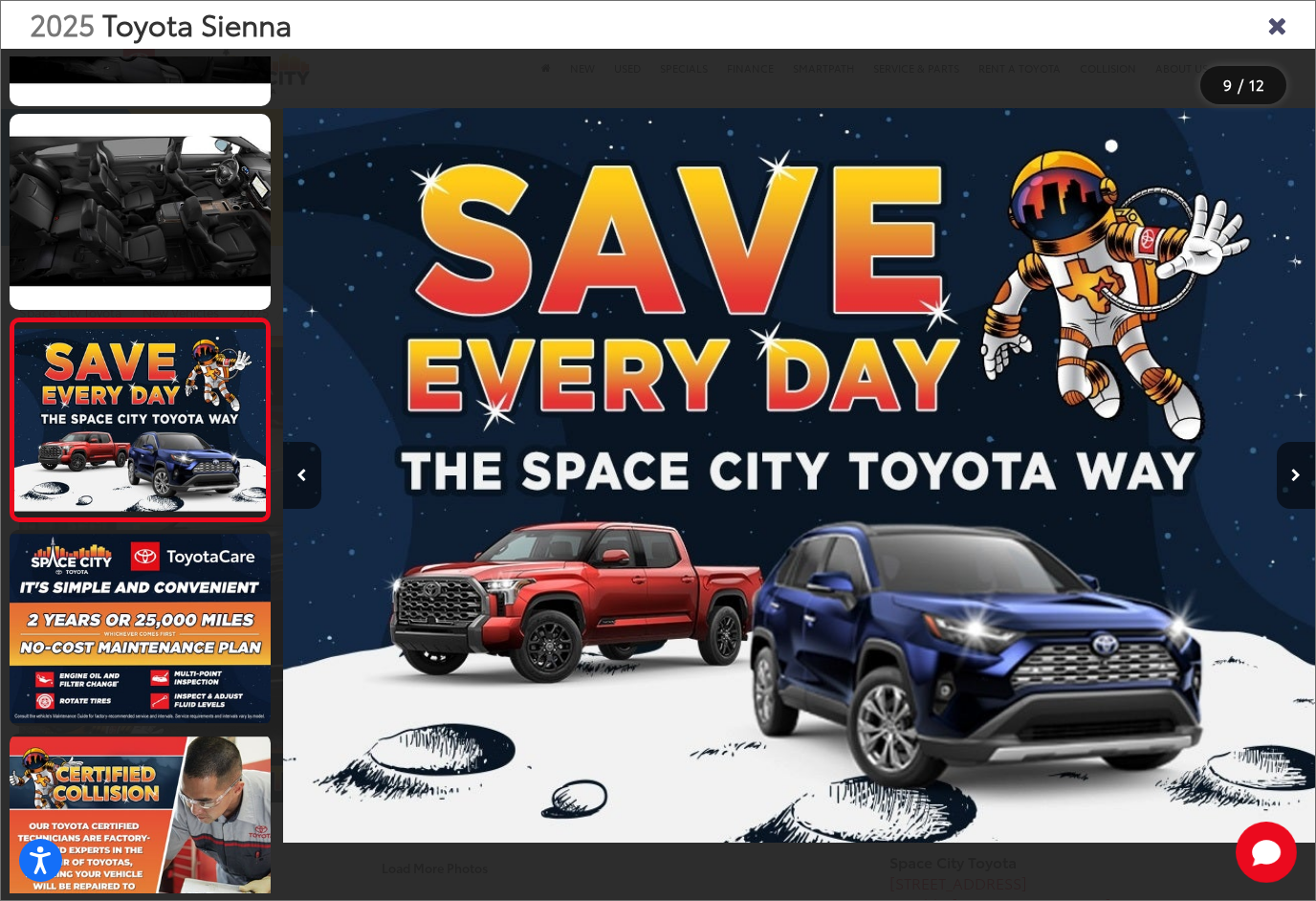
click at [1301, 494] on button "Next image" at bounding box center [1296, 475] width 38 height 67
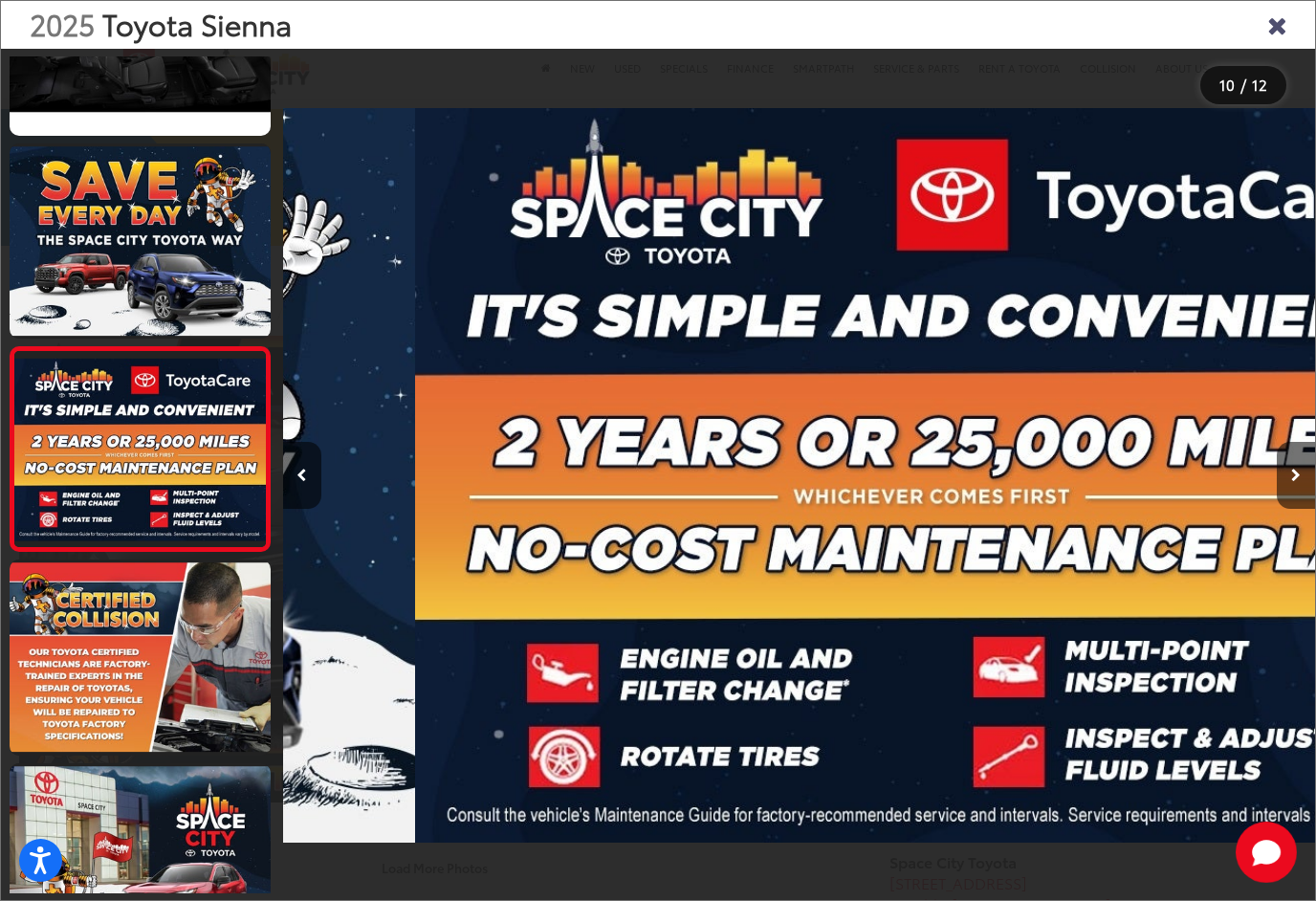
scroll to position [1569, 0]
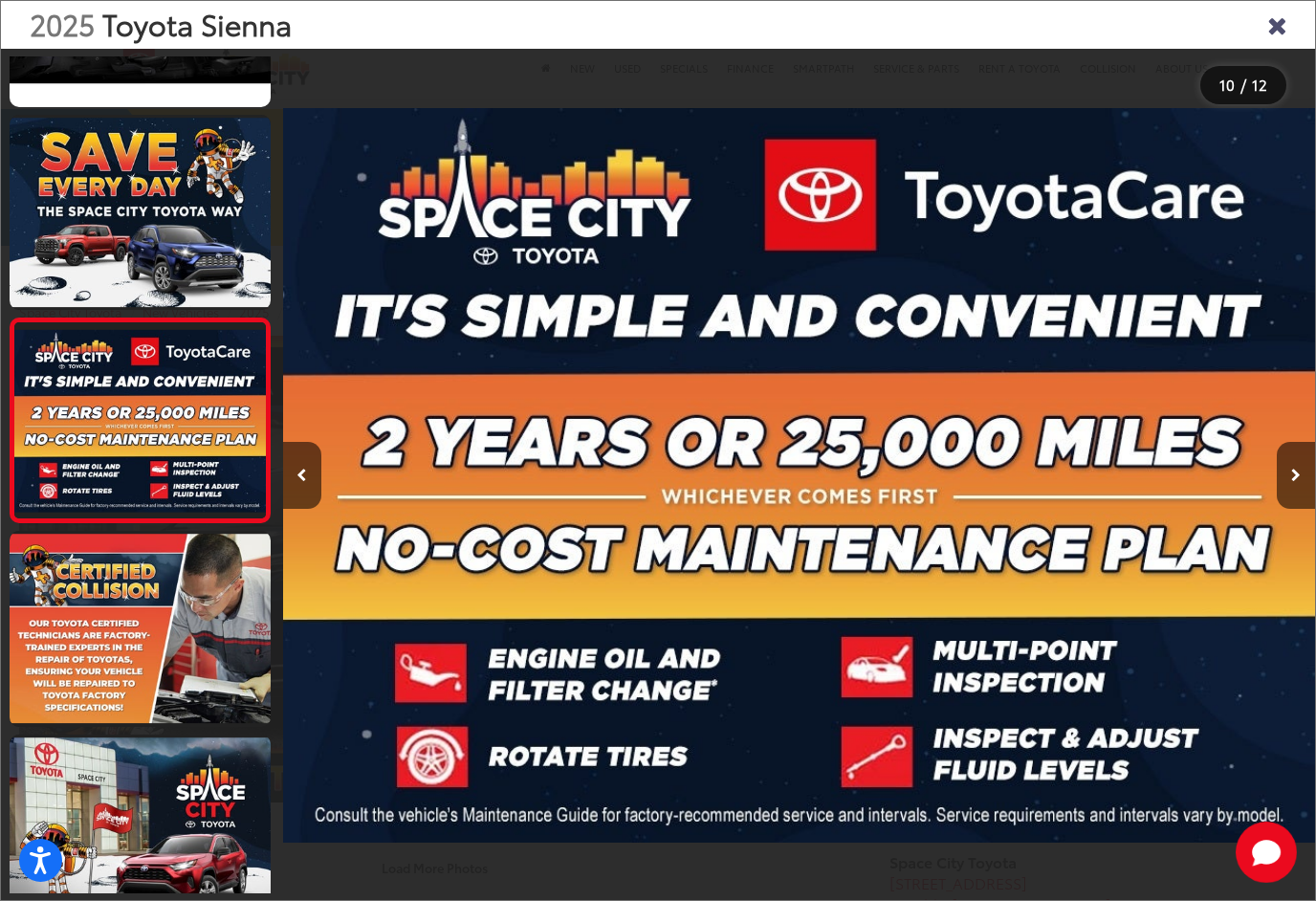
click at [1297, 482] on icon "Next image" at bounding box center [1296, 475] width 10 height 13
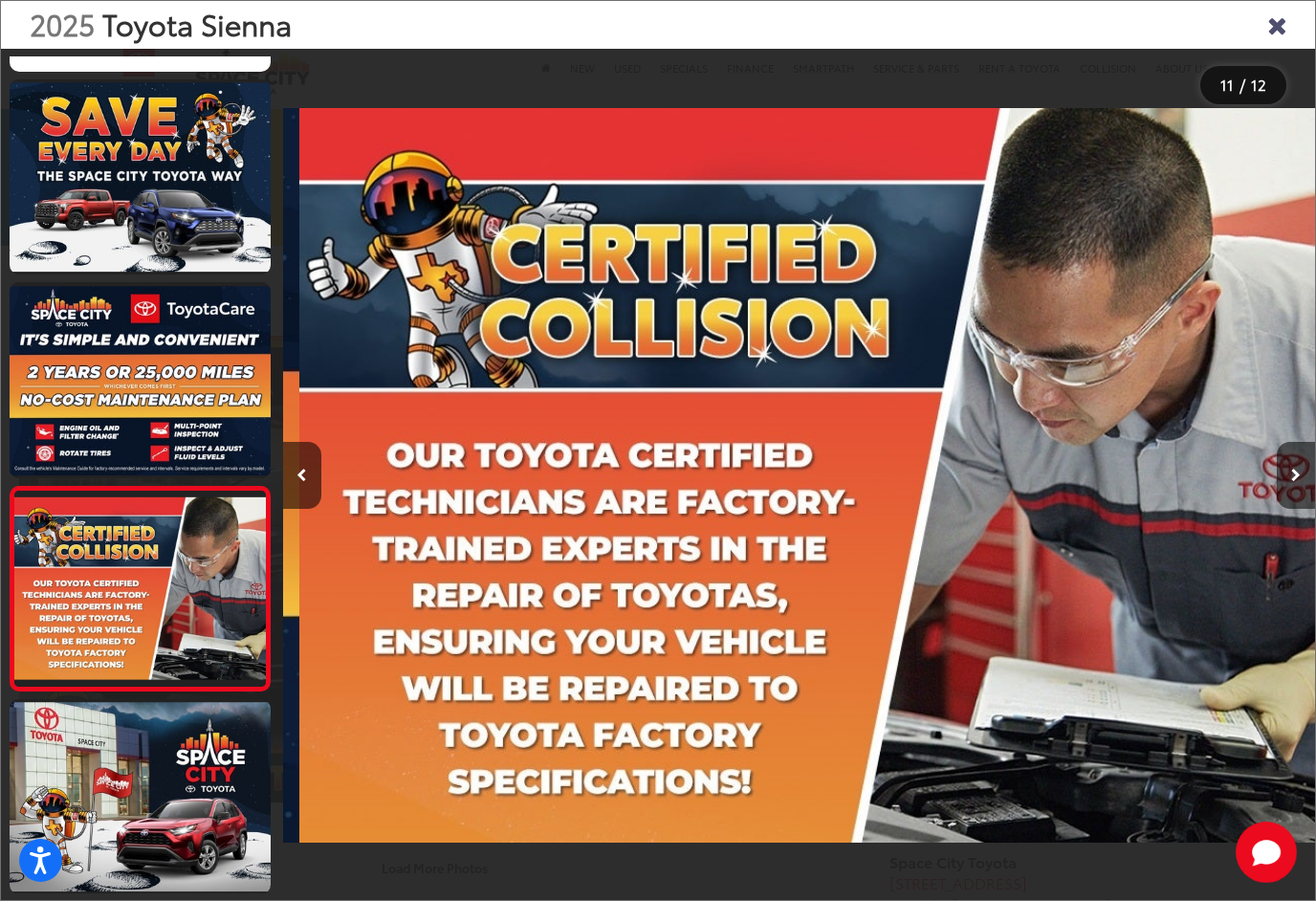
scroll to position [0, 0]
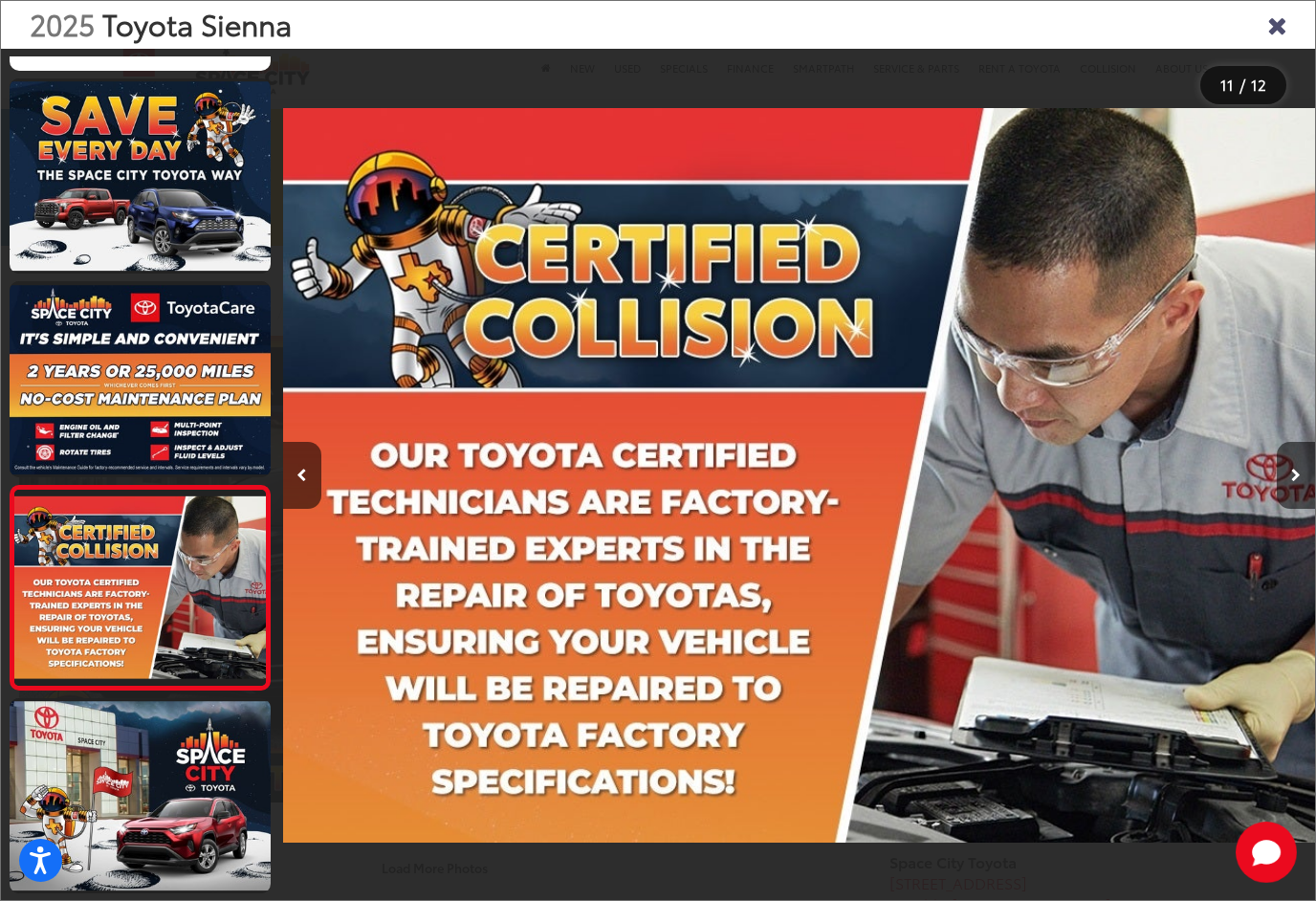
click at [1301, 503] on button "Next image" at bounding box center [1296, 475] width 38 height 67
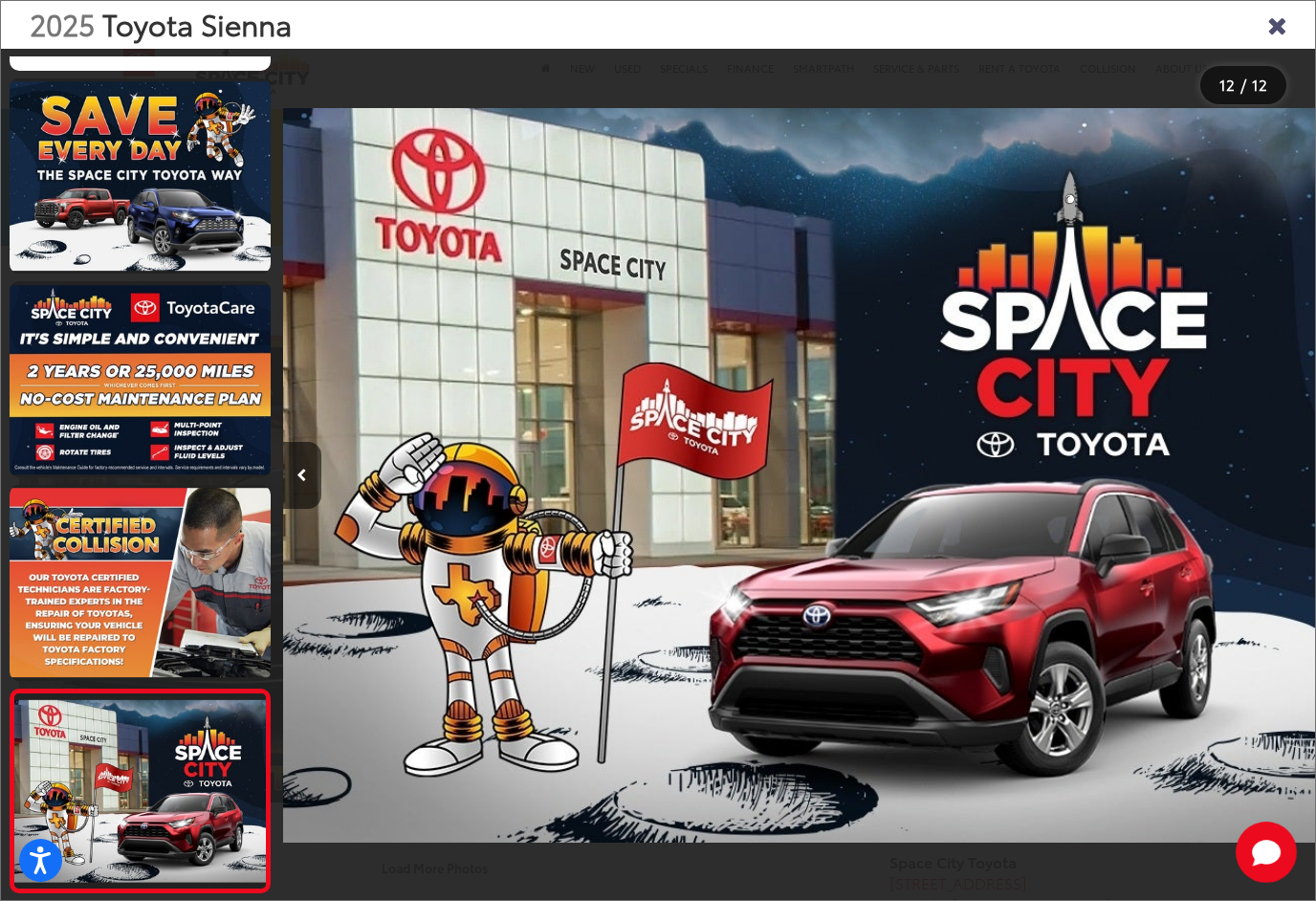
click at [1296, 14] on div "2025 Toyota Sienna" at bounding box center [658, 25] width 1314 height 48
click at [1278, 32] on icon "Close gallery" at bounding box center [1277, 24] width 19 height 25
